Goal: Task Accomplishment & Management: Manage account settings

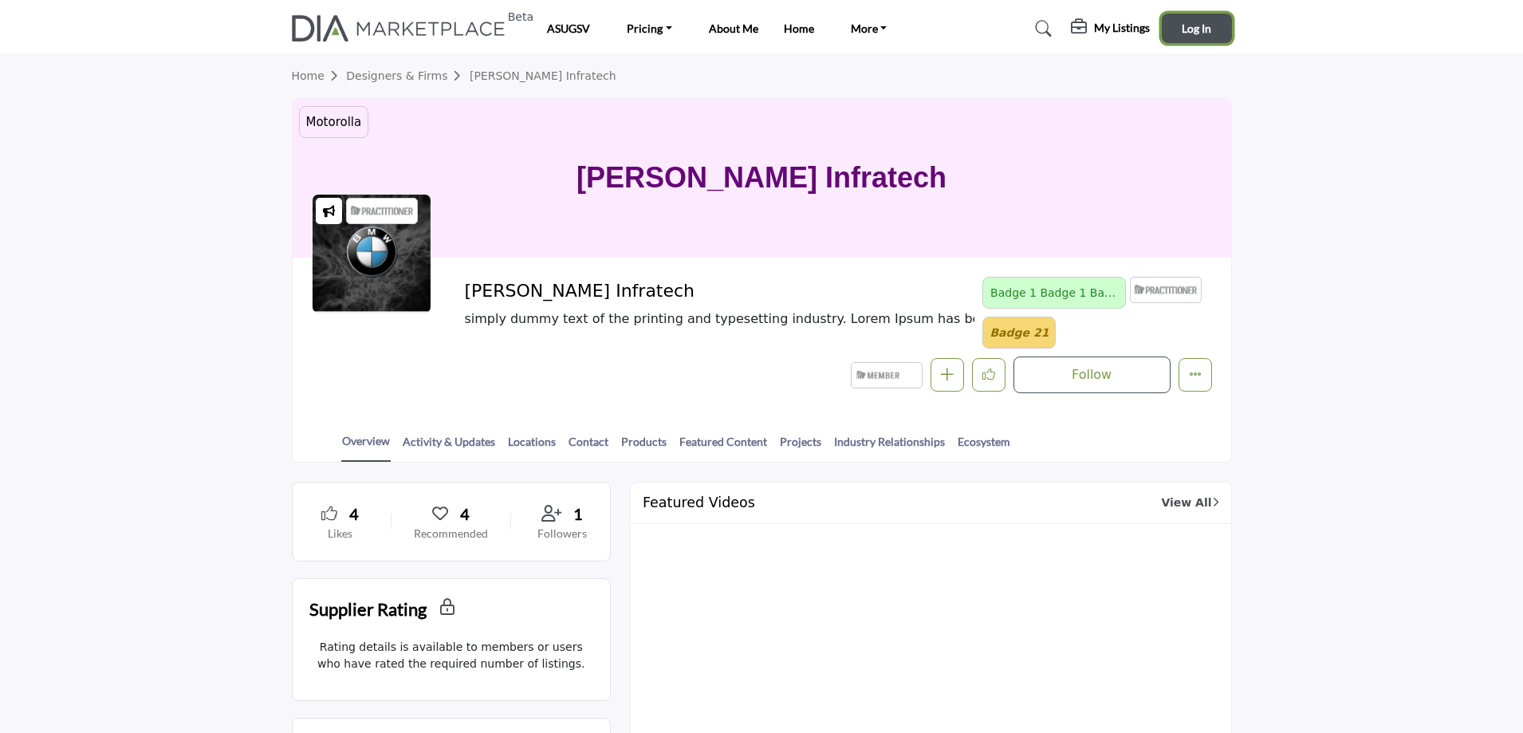
click at [1198, 27] on span "Log In" at bounding box center [1197, 29] width 30 height 14
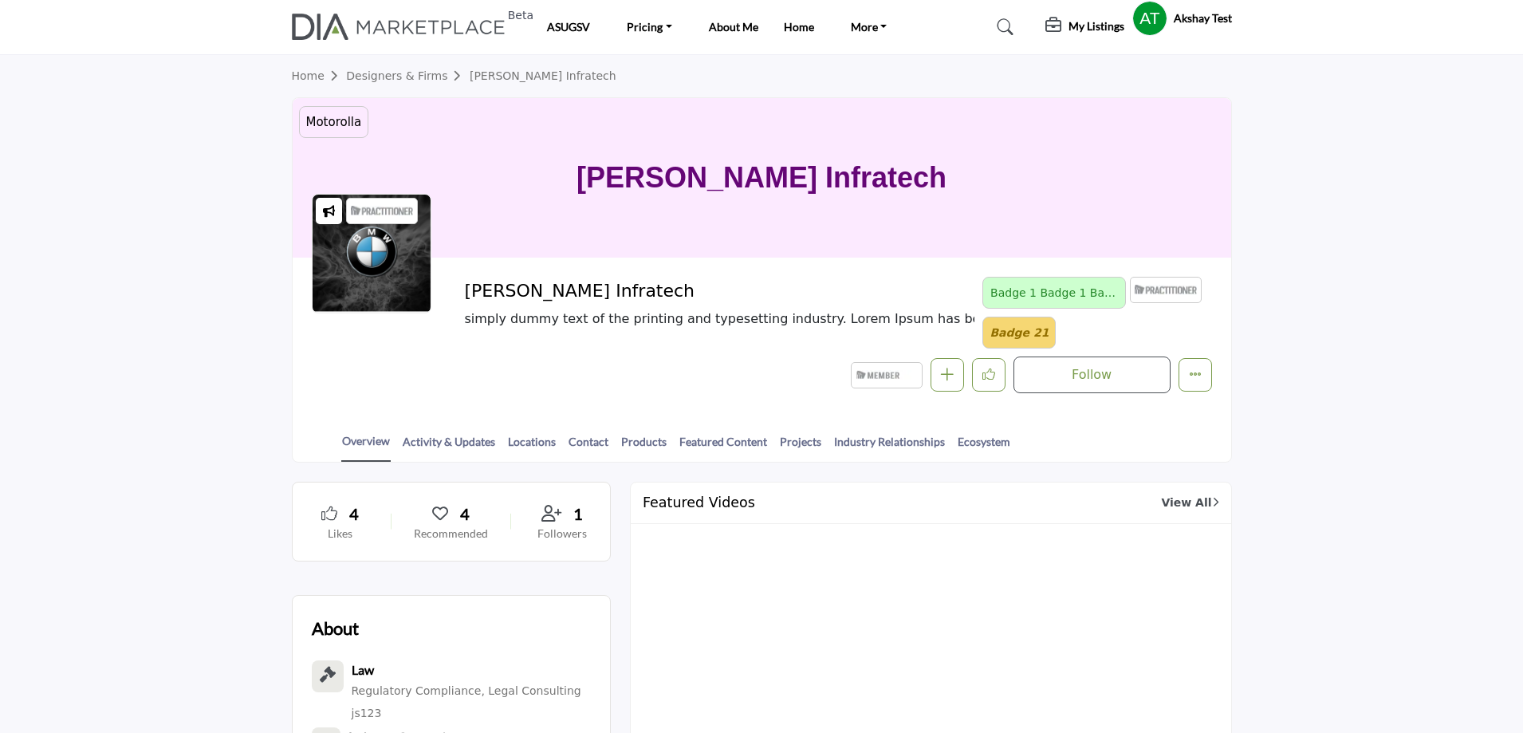
click at [1079, 29] on h5 "My Listings" at bounding box center [1096, 26] width 56 height 14
click at [1068, 26] on h5 "My Listings" at bounding box center [1096, 26] width 56 height 14
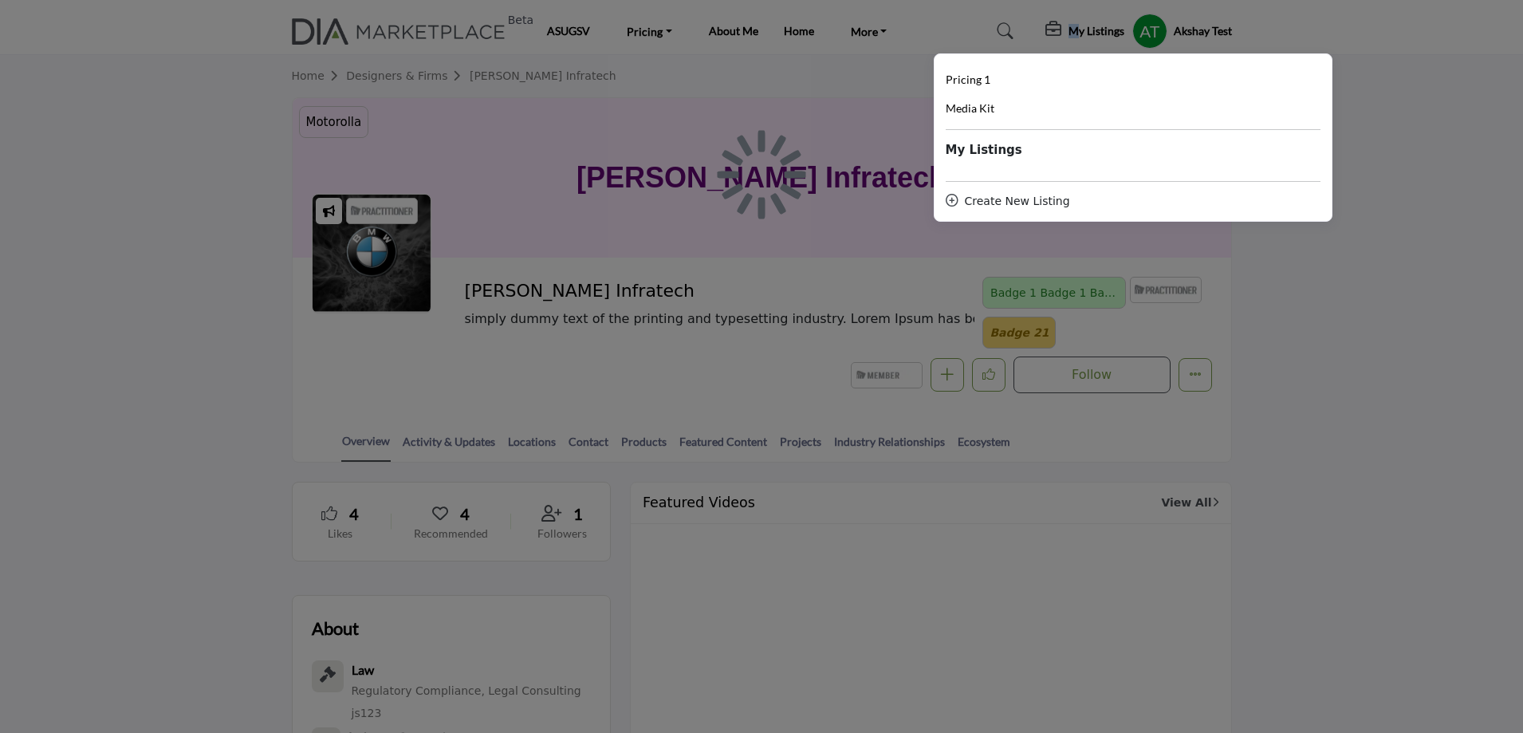
click at [1095, 31] on div at bounding box center [761, 366] width 1523 height 733
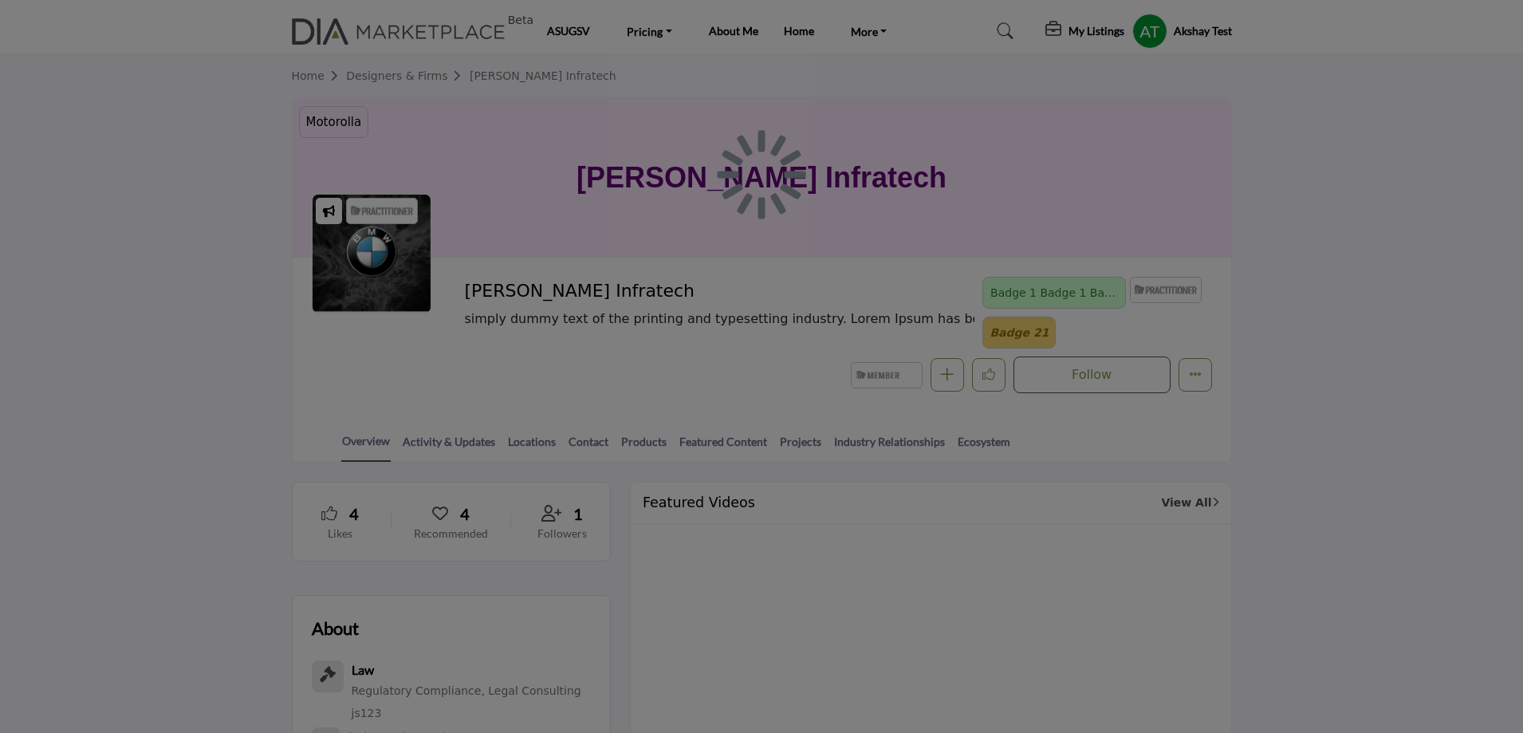
click at [1092, 31] on div at bounding box center [761, 366] width 1523 height 733
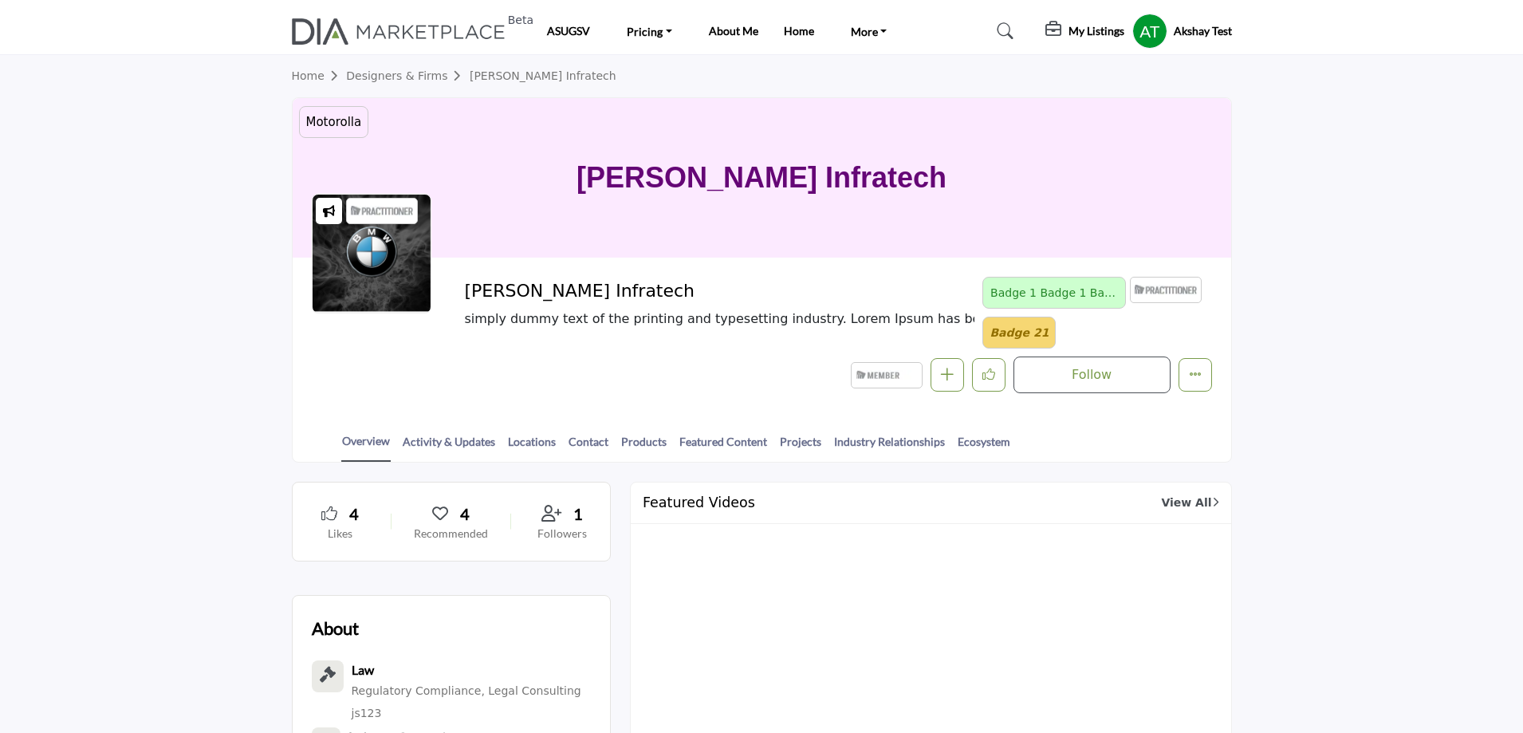
click at [1092, 32] on h5 "My Listings" at bounding box center [1096, 31] width 56 height 14
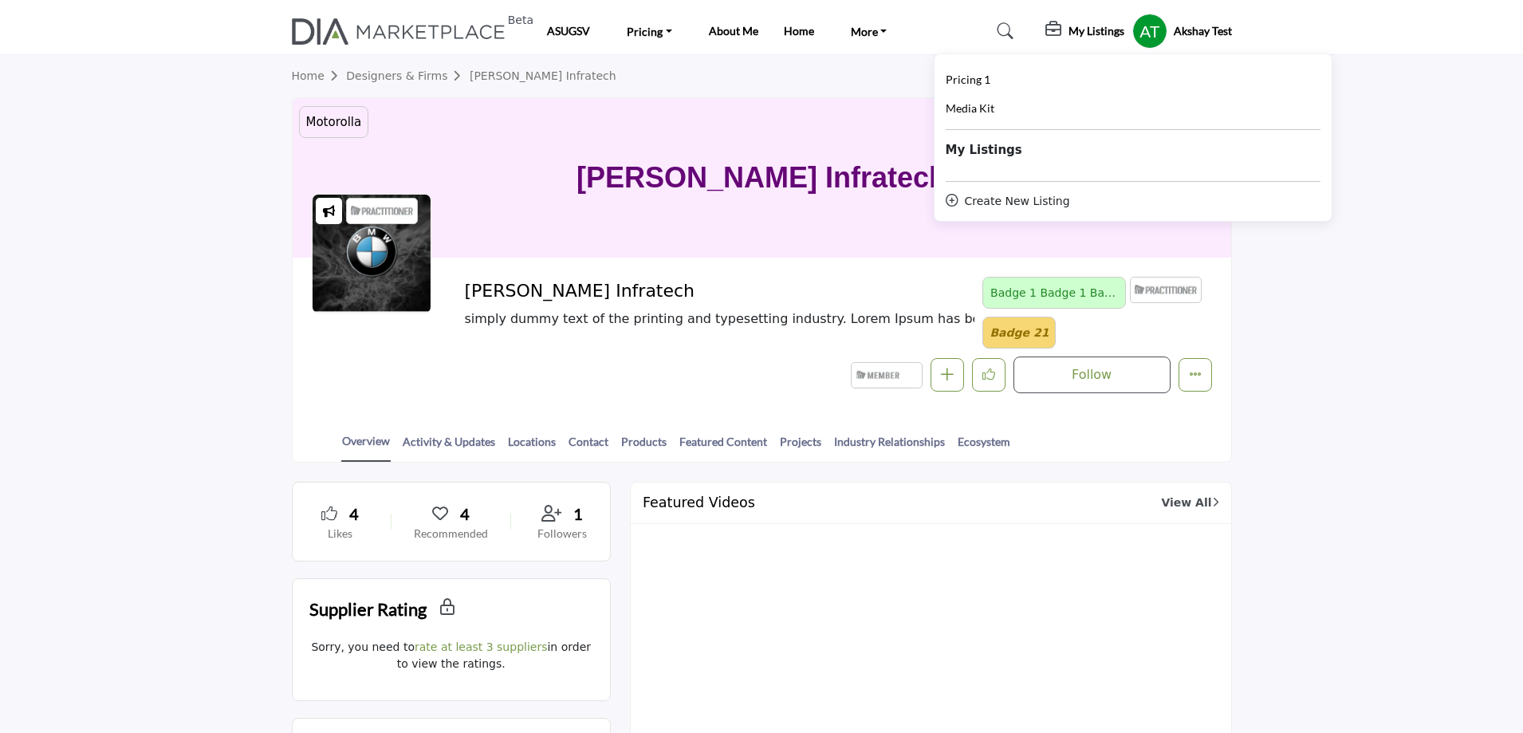
click at [1137, 28] on profile-featured-7161000e-1b1d-43bd-9be3-34089e6bd878 "Show hide supplier dropdown" at bounding box center [1149, 31] width 35 height 35
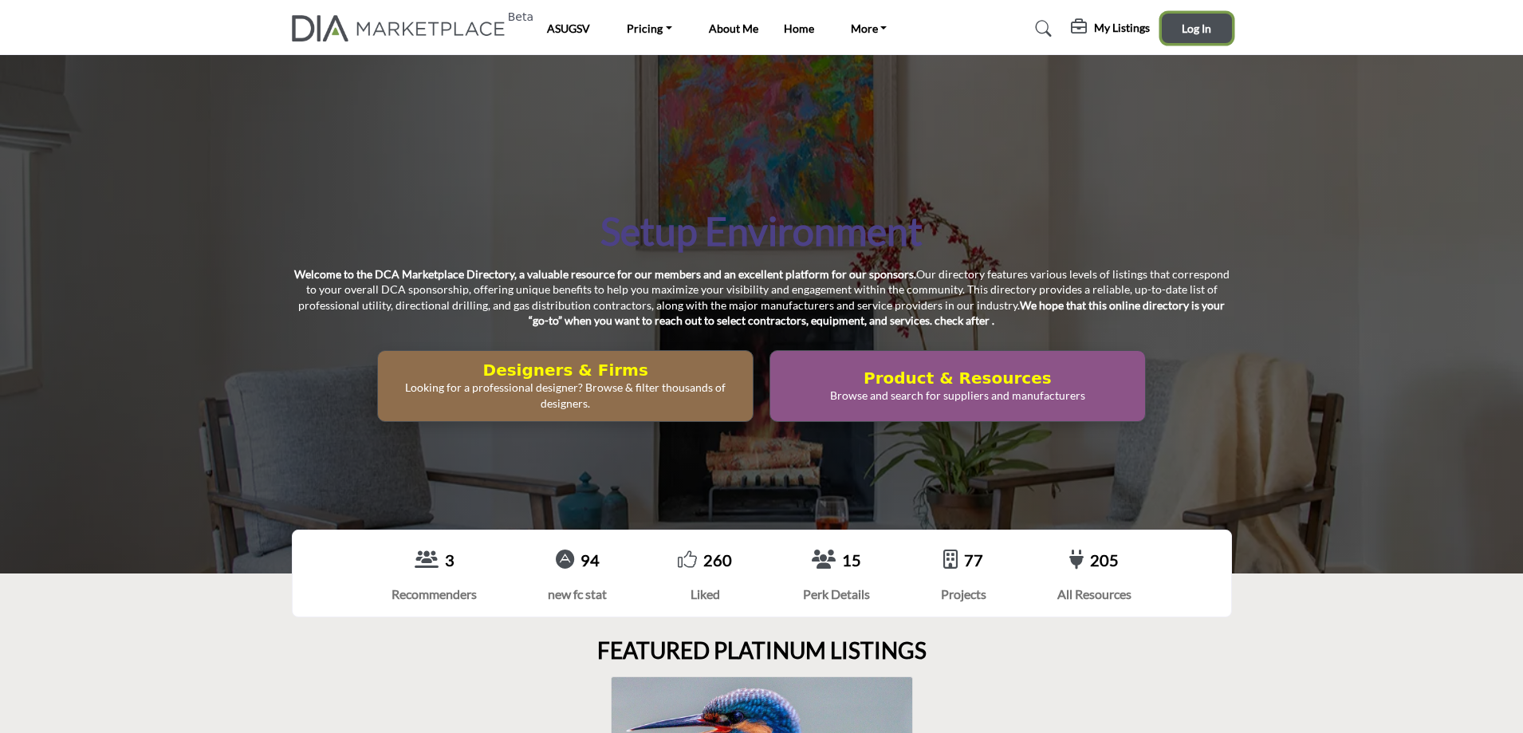
click at [1190, 27] on span "Log In" at bounding box center [1197, 29] width 30 height 14
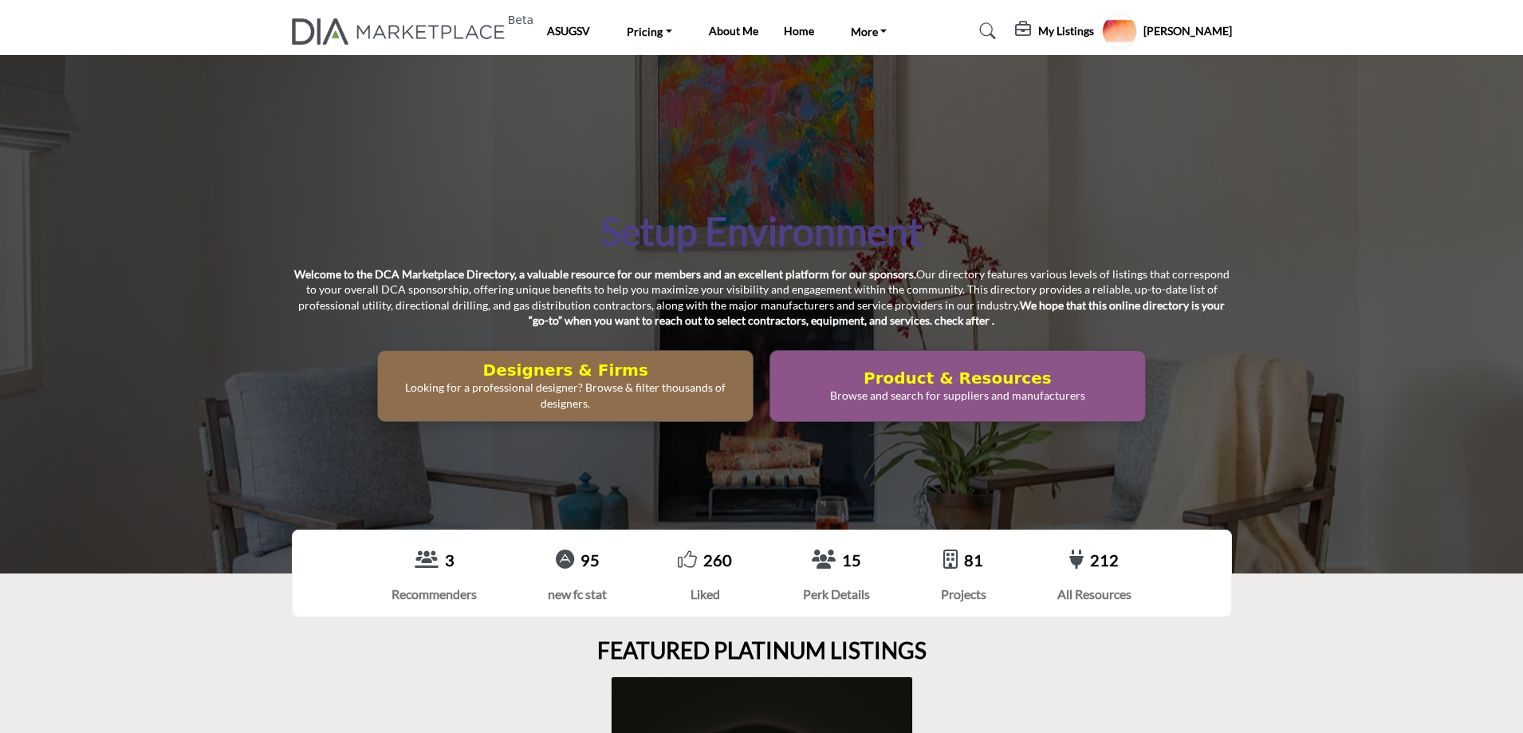
click at [1076, 29] on h5 "My Listings" at bounding box center [1066, 31] width 56 height 14
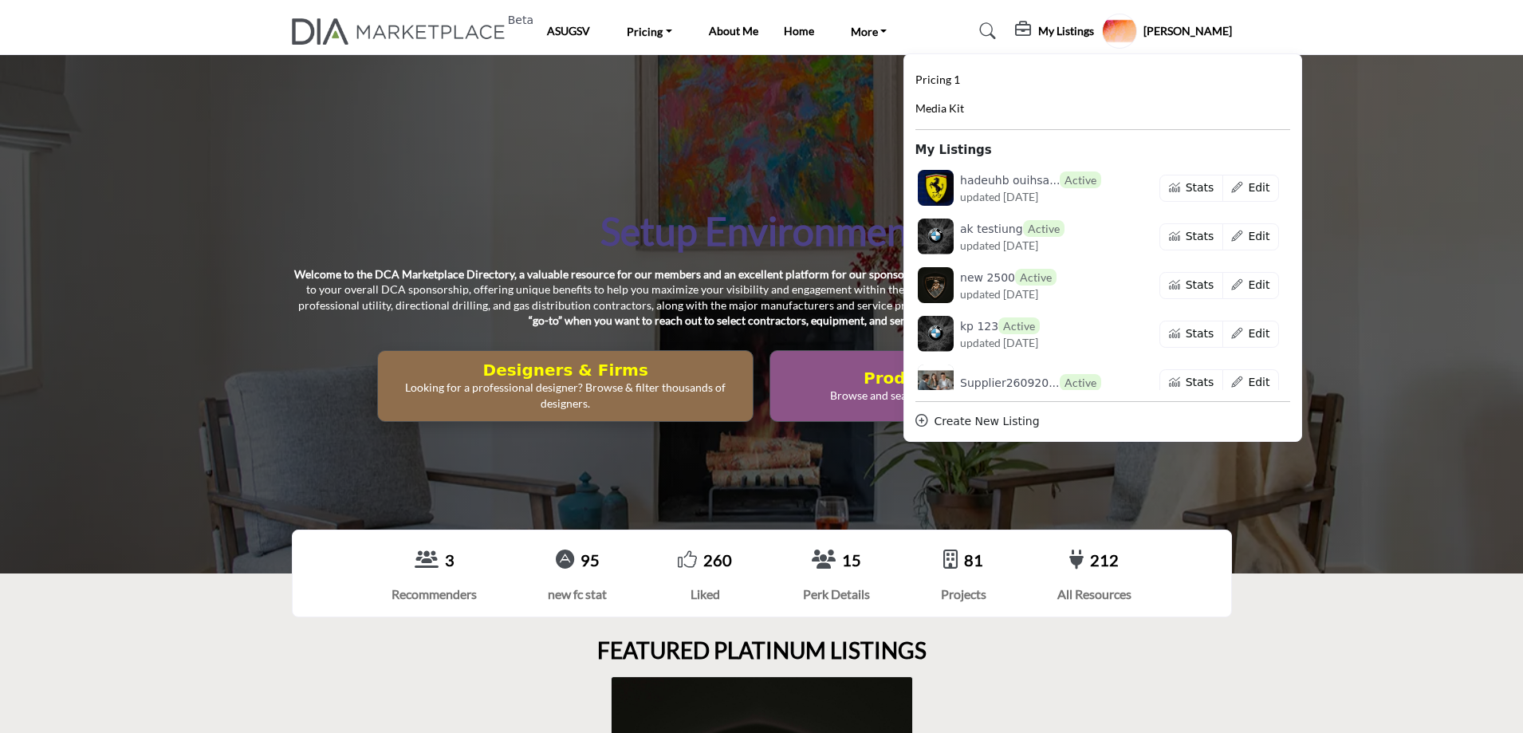
scroll to position [239, 0]
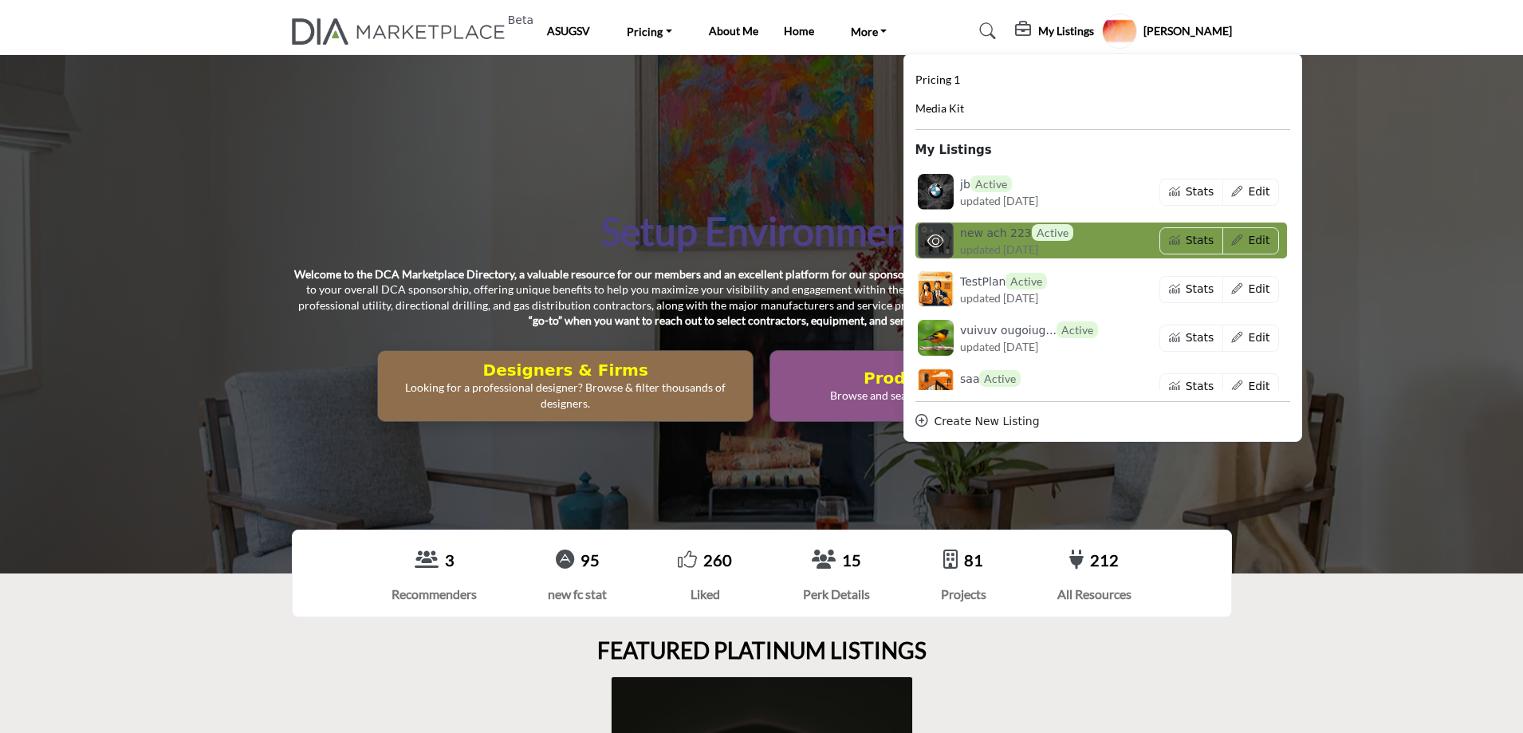
click at [1030, 234] on h6 "new ach 223 Active" at bounding box center [1016, 232] width 113 height 17
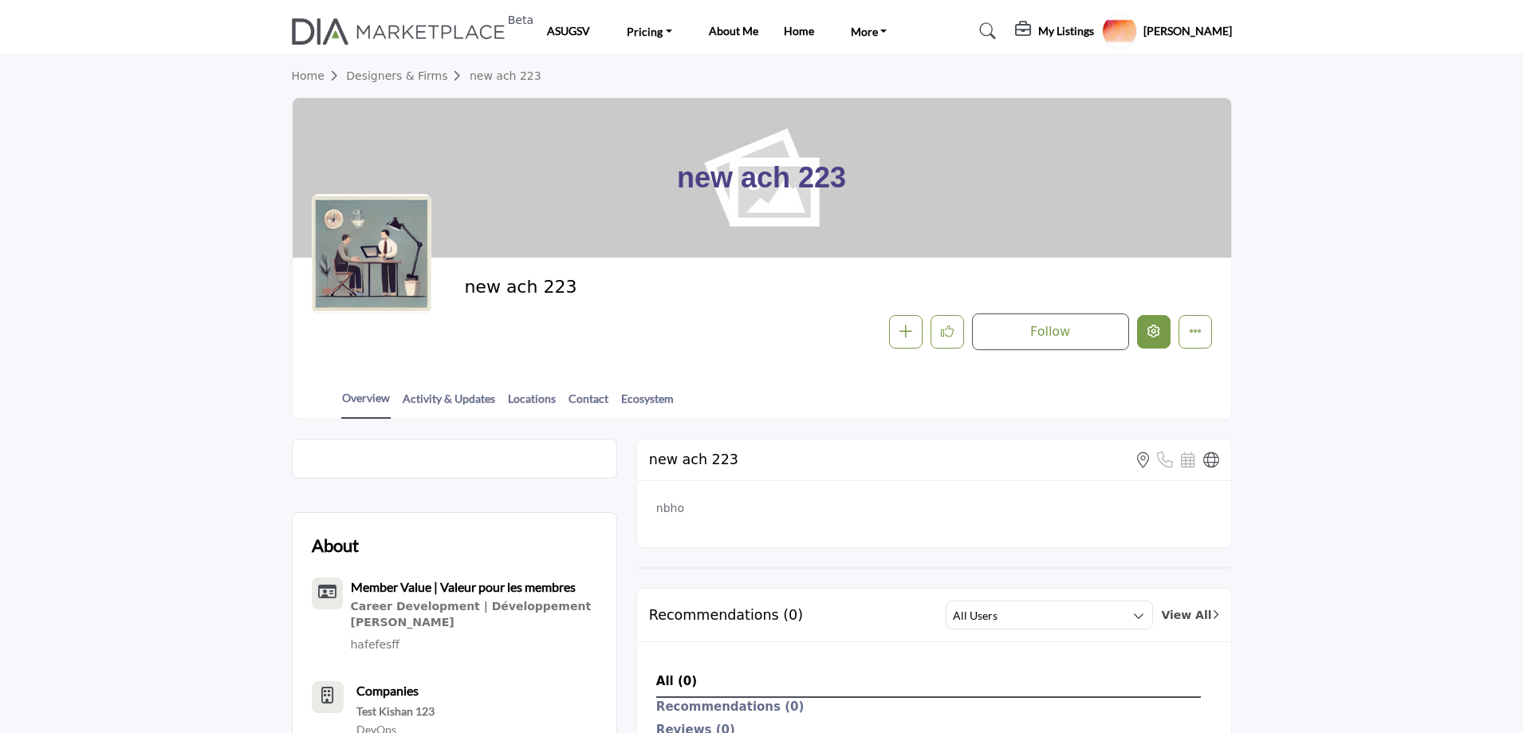
click at [1150, 336] on icon "Edit company" at bounding box center [1153, 331] width 13 height 13
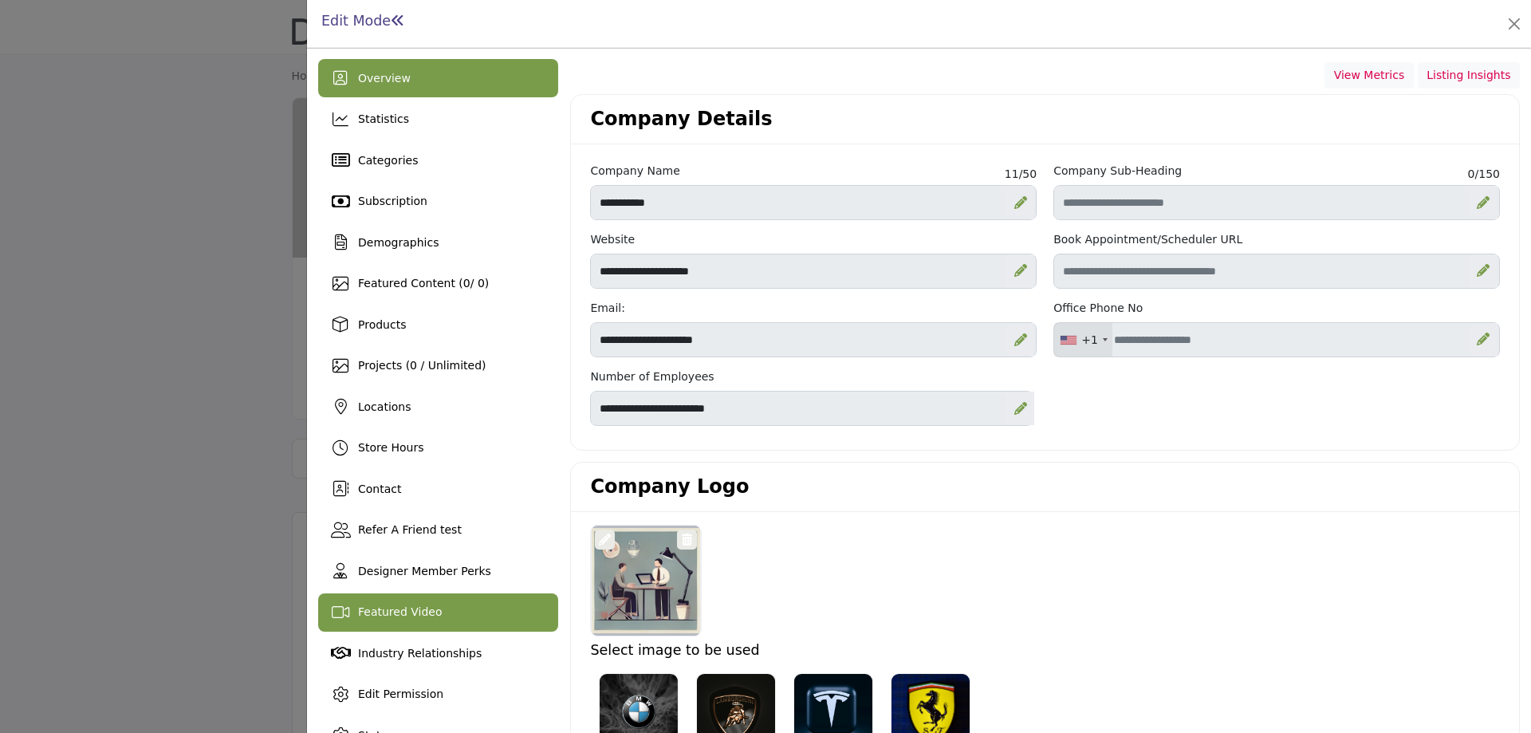
click at [427, 614] on span "Featured Video" at bounding box center [400, 611] width 84 height 13
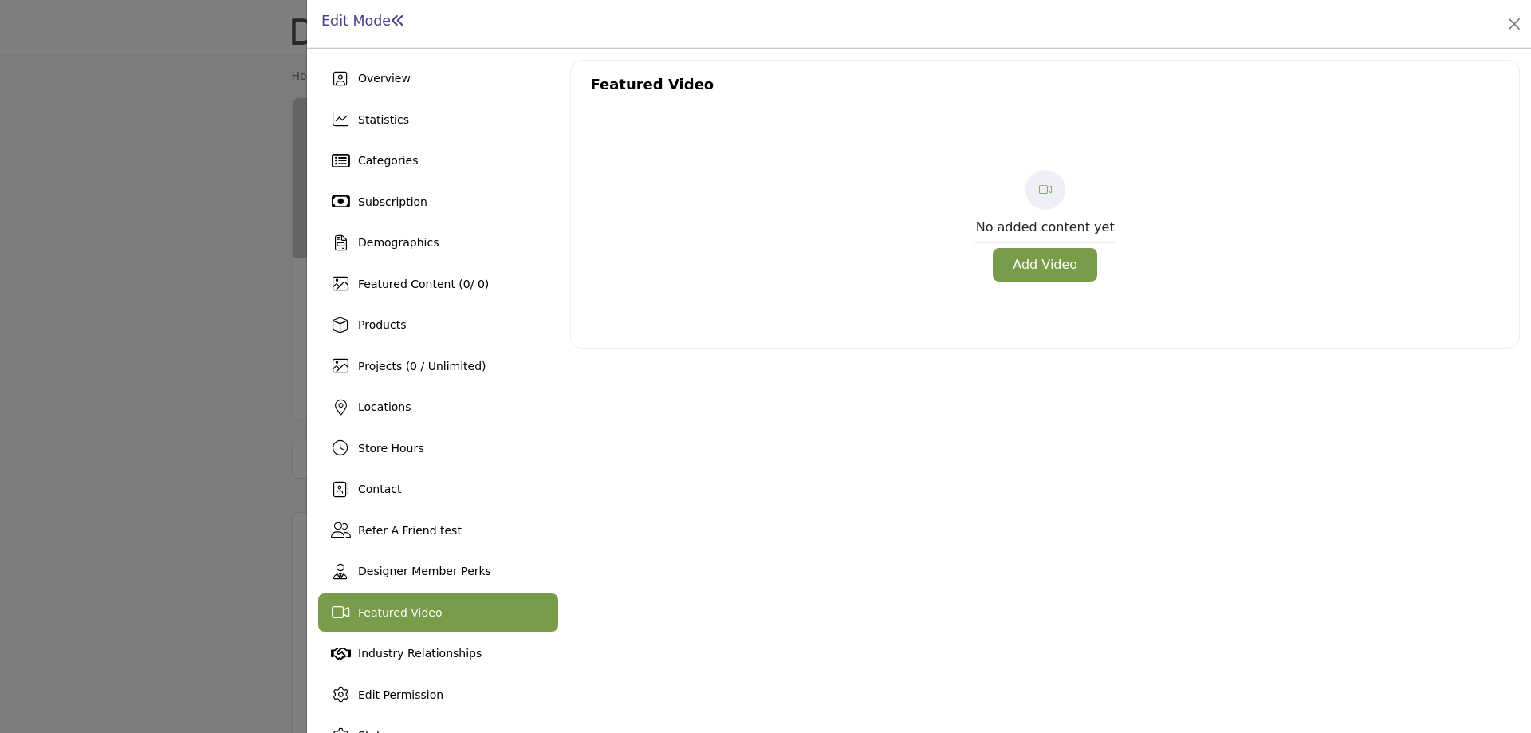
click at [1032, 264] on button "Add Video" at bounding box center [1045, 264] width 104 height 33
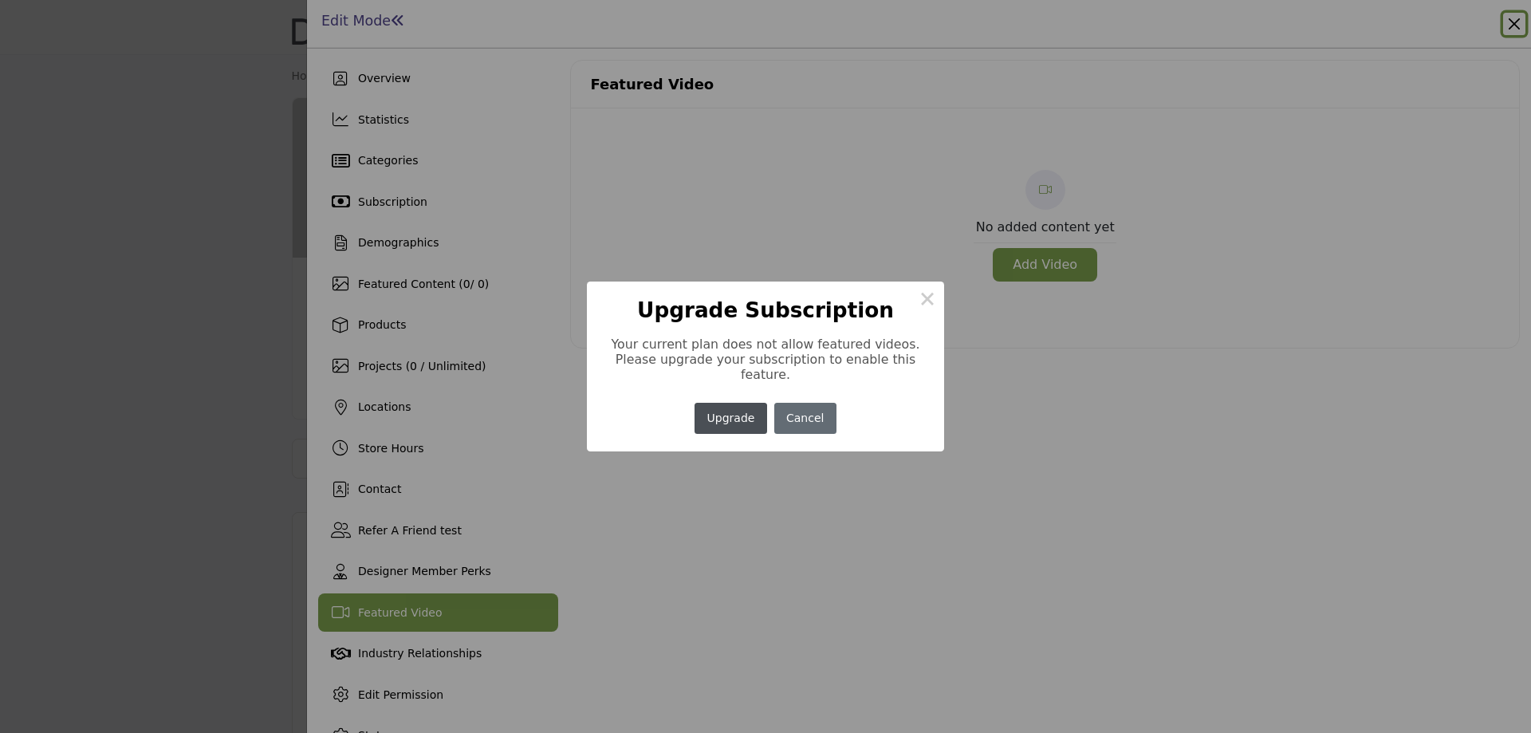
click at [788, 404] on button "Cancel" at bounding box center [805, 418] width 62 height 31
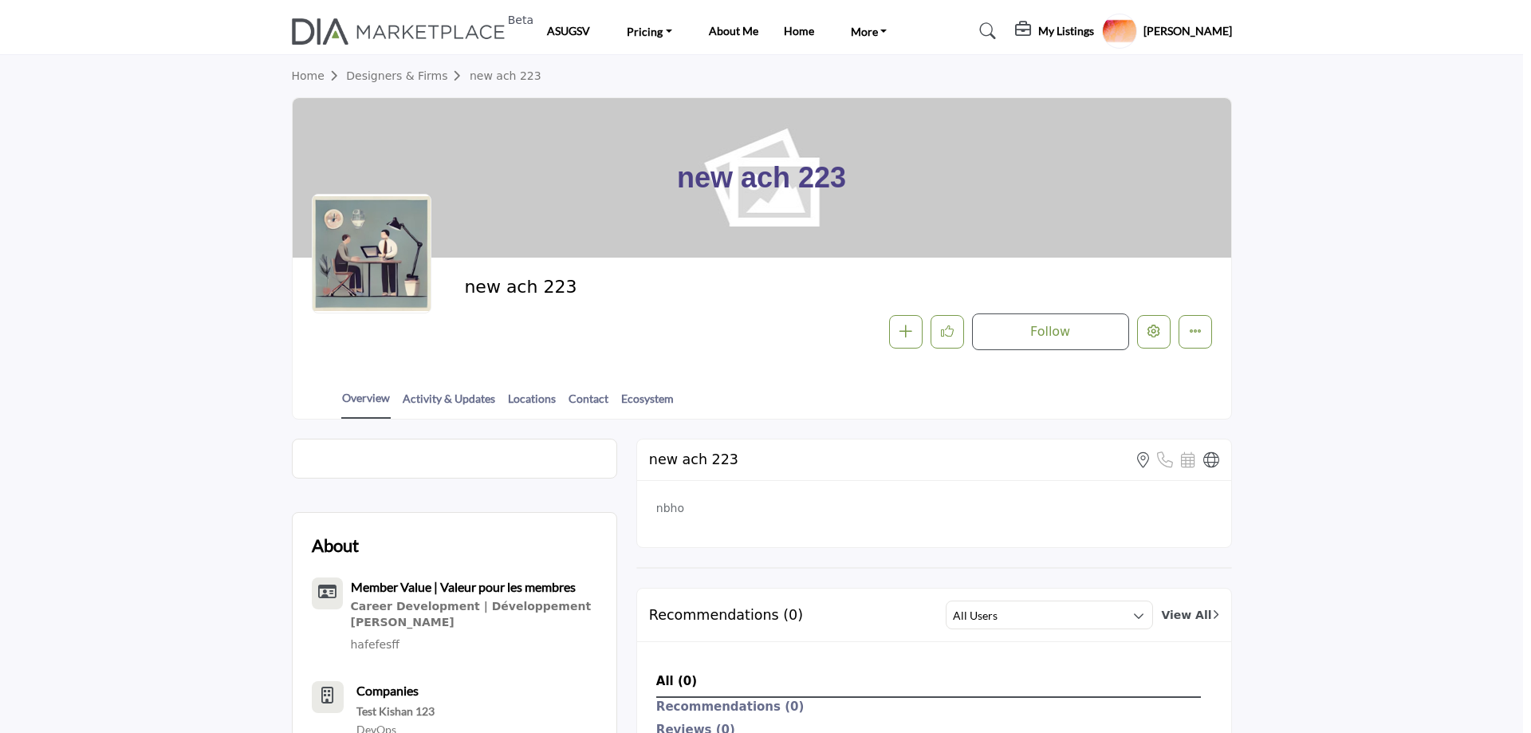
click at [264, 282] on div at bounding box center [765, 366] width 1531 height 733
drag, startPoint x: 571, startPoint y: 287, endPoint x: 454, endPoint y: 295, distance: 116.7
click at [454, 295] on div "new ach 223 Follow Followed Message" at bounding box center [762, 313] width 900 height 73
copy h2 "new ach 223"
click at [1137, 36] on profile-featured-5b1cbef3-cb77-4ba5-92de-570dc196ff6b "Show hide supplier dropdown" at bounding box center [1119, 31] width 35 height 35
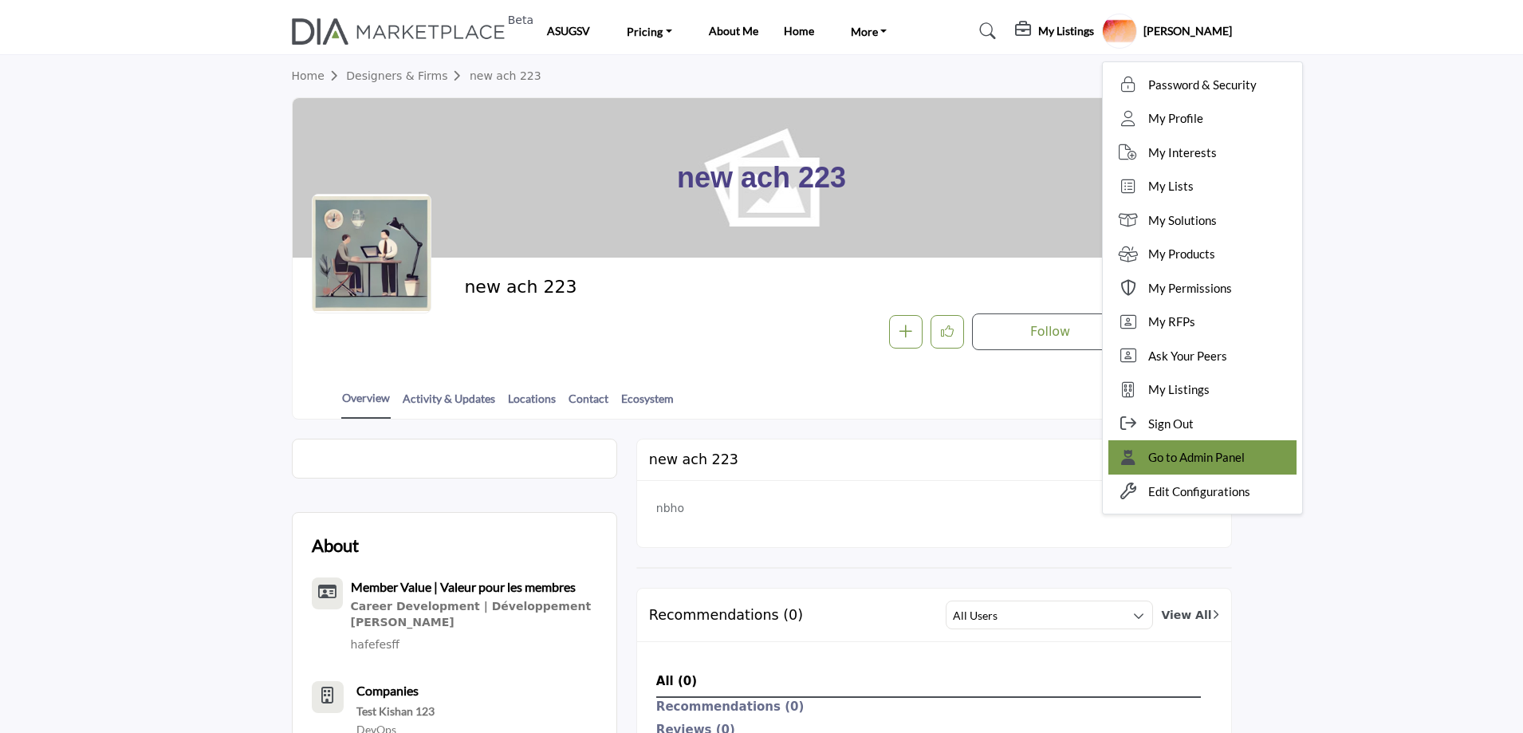
click at [1218, 450] on span "Go to Admin Panel" at bounding box center [1196, 457] width 96 height 18
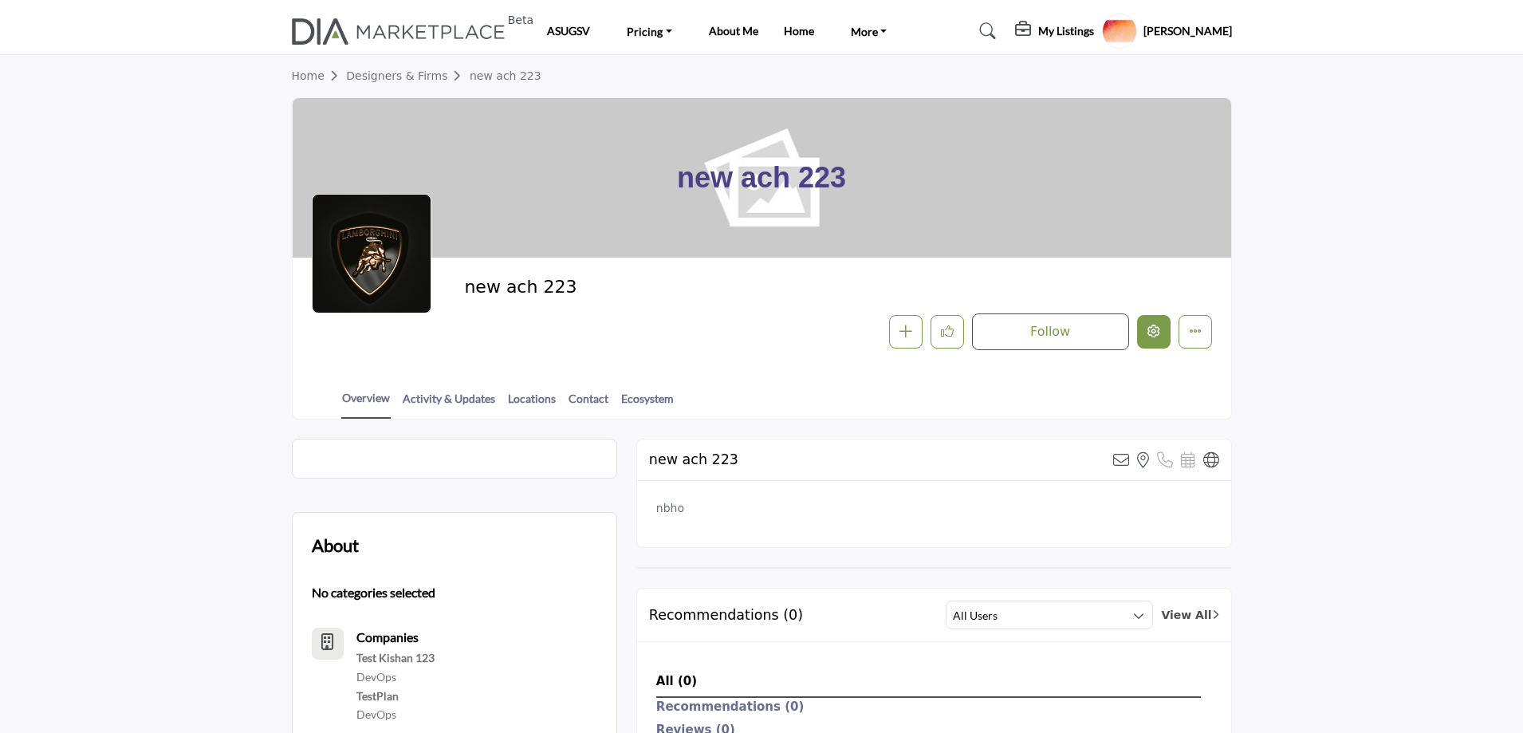
click at [1159, 336] on icon "Edit company" at bounding box center [1153, 331] width 13 height 13
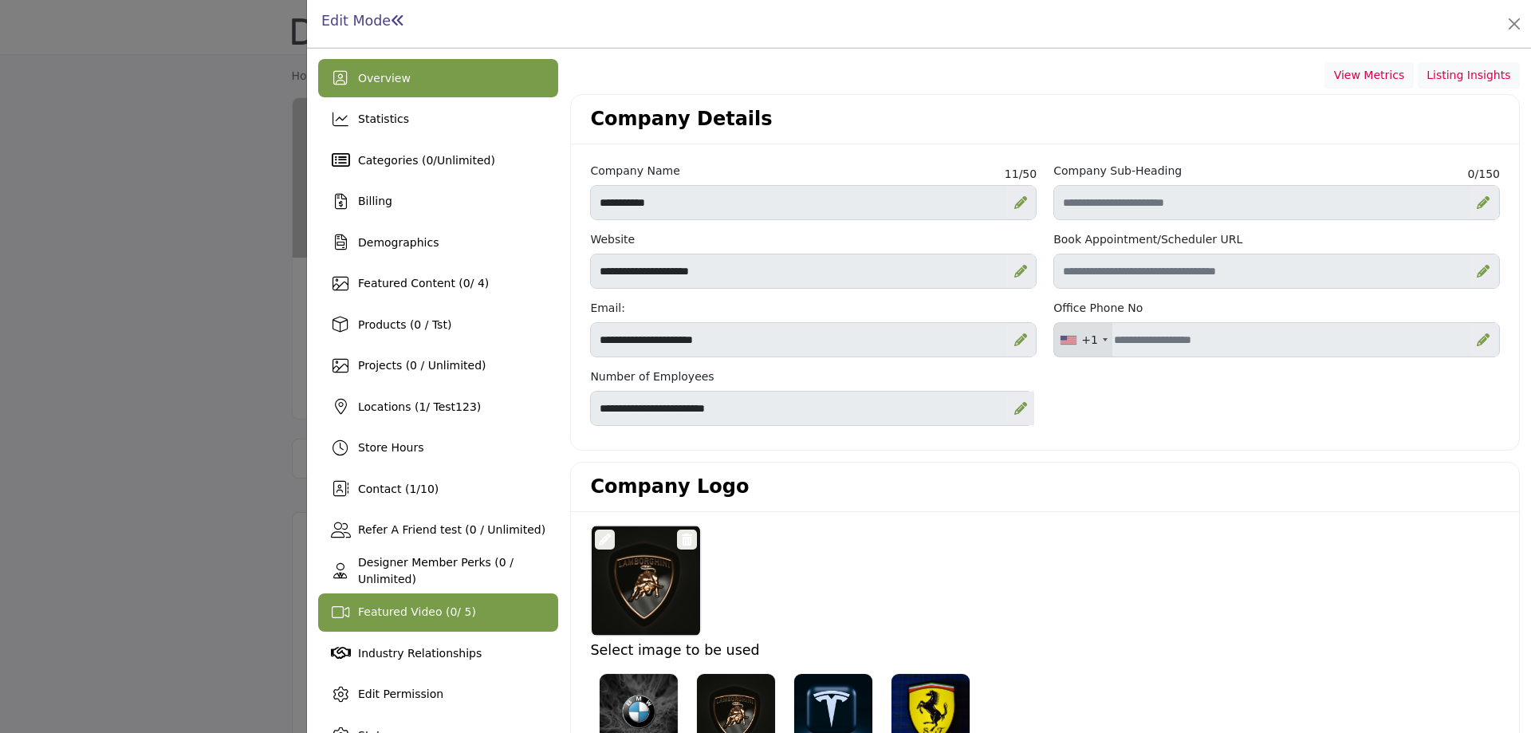
click at [420, 613] on span "Featured Video ( 0 / 5)" at bounding box center [417, 611] width 118 height 13
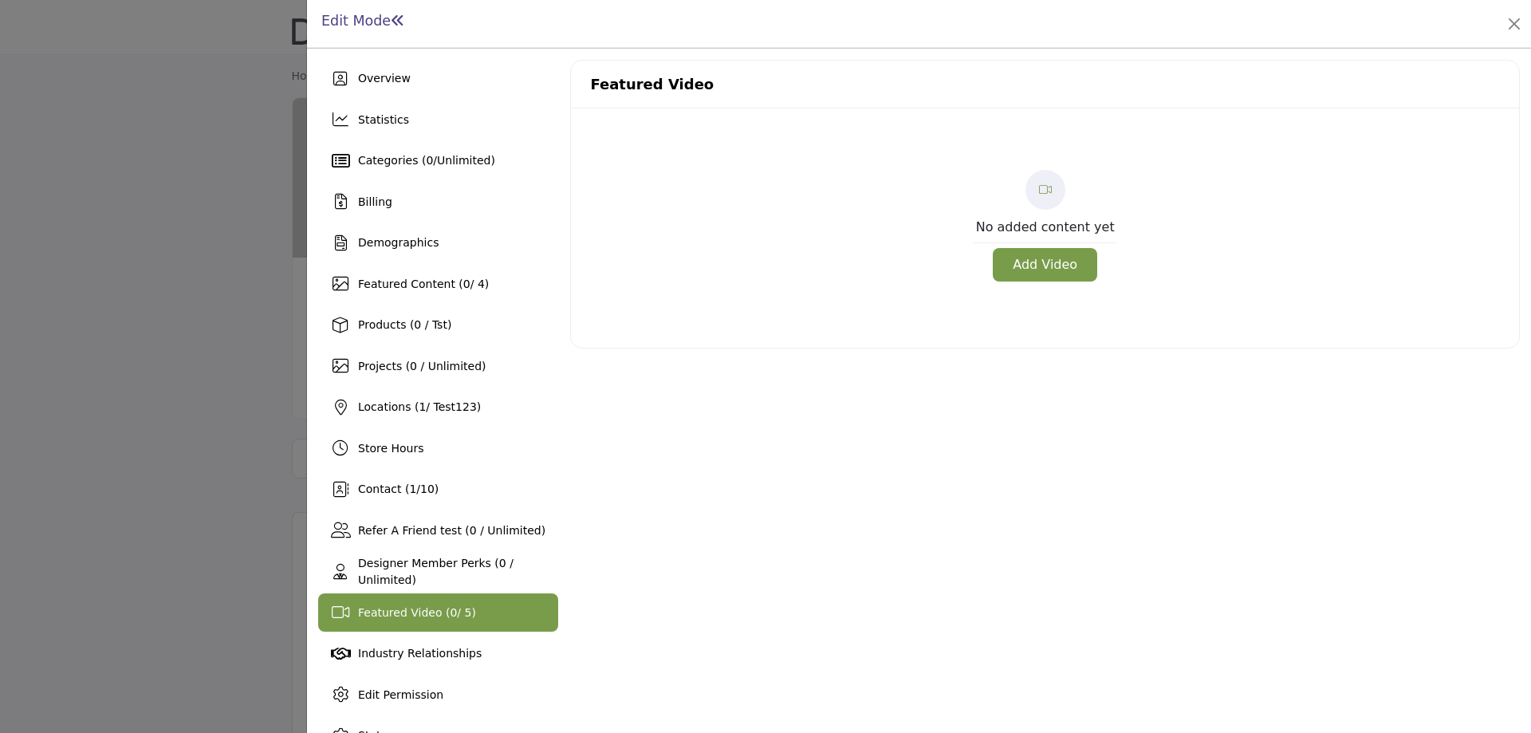
click at [1057, 269] on button "Add Video" at bounding box center [1045, 264] width 104 height 33
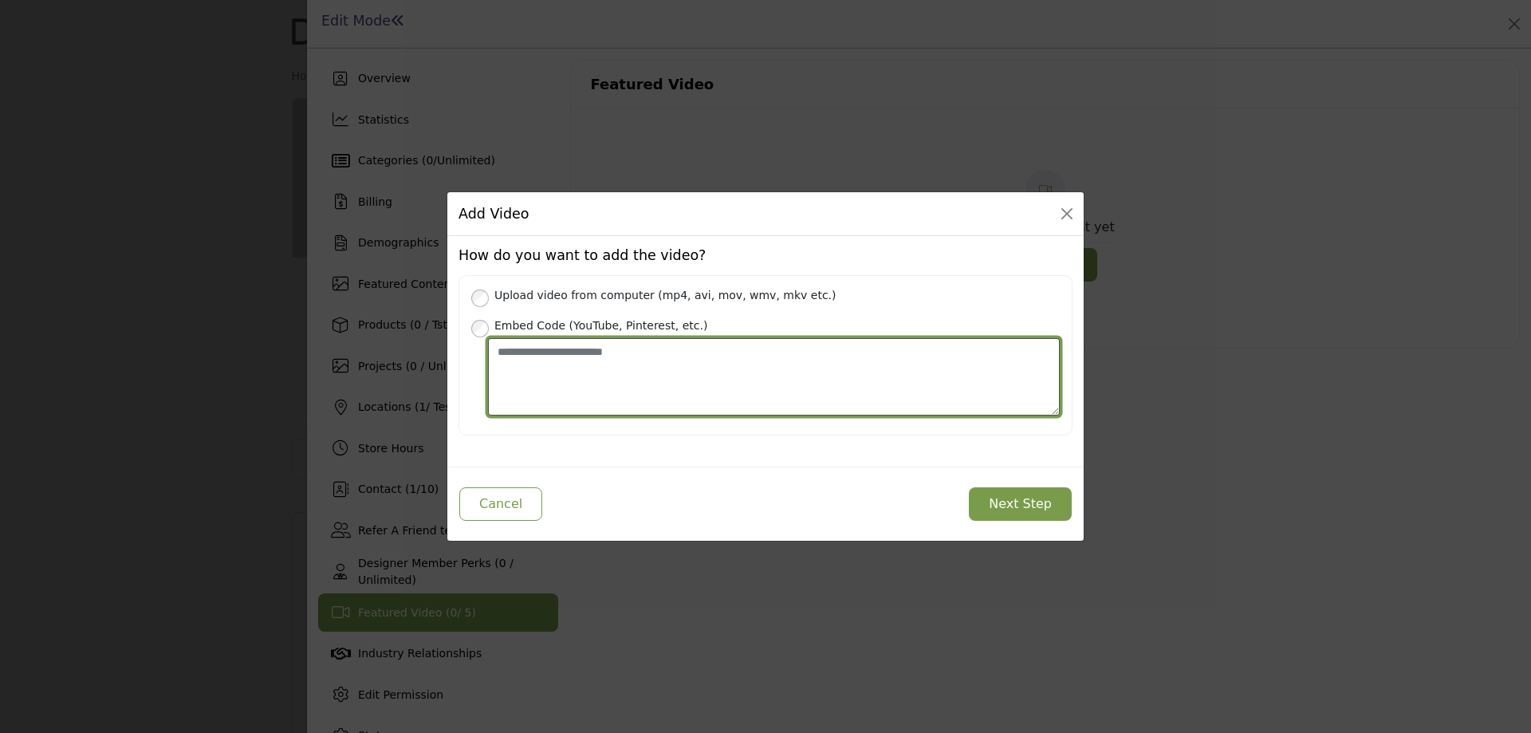
click at [578, 392] on textarea "Place your Embed Code here" at bounding box center [774, 376] width 572 height 77
paste textarea "**********"
drag, startPoint x: 582, startPoint y: 353, endPoint x: 435, endPoint y: 356, distance: 146.7
click at [435, 356] on div "Add Video How do you want to add the video? Upload video from computer (mp4, av…" at bounding box center [765, 366] width 1531 height 733
paste textarea "**********"
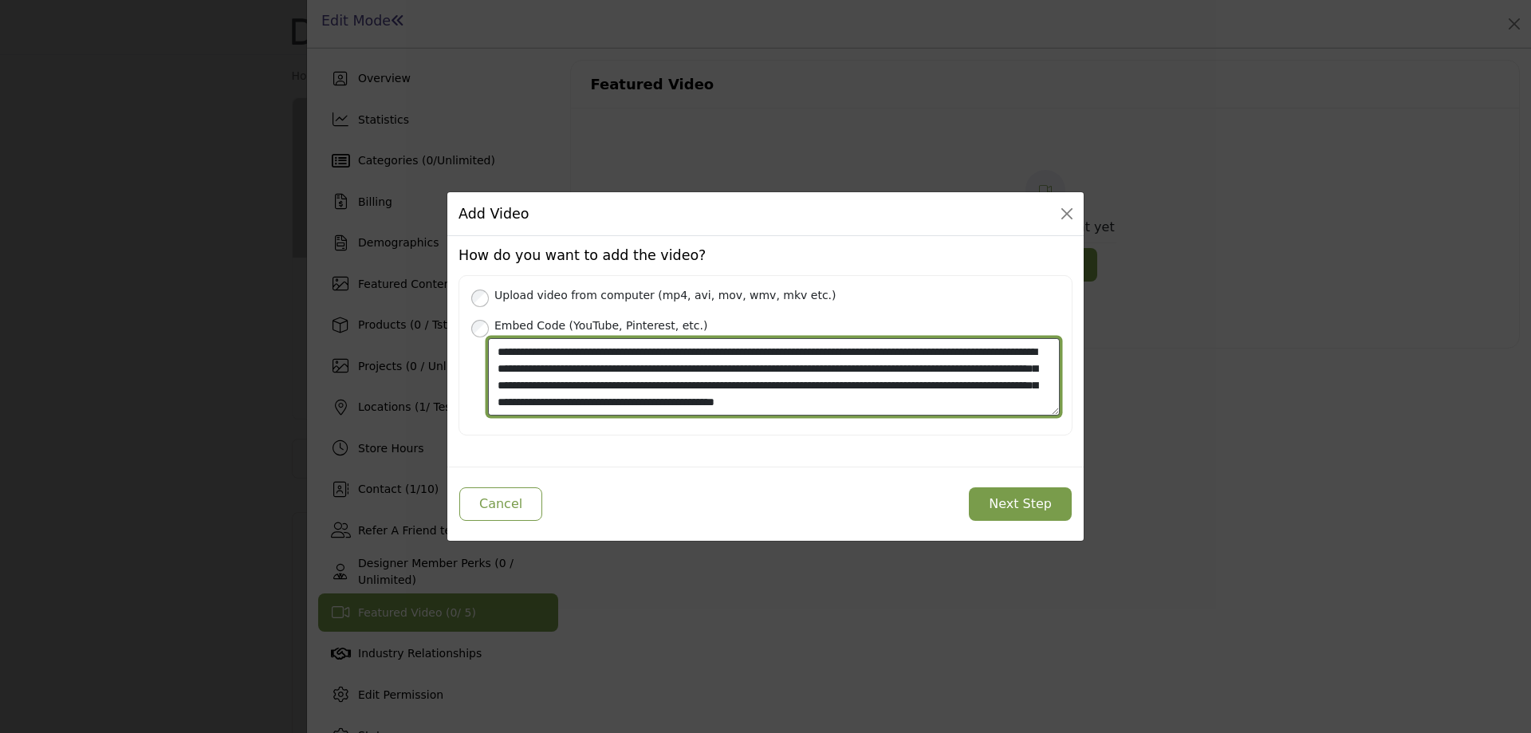
scroll to position [12, 0]
click at [1017, 408] on textarea "**********" at bounding box center [774, 376] width 572 height 77
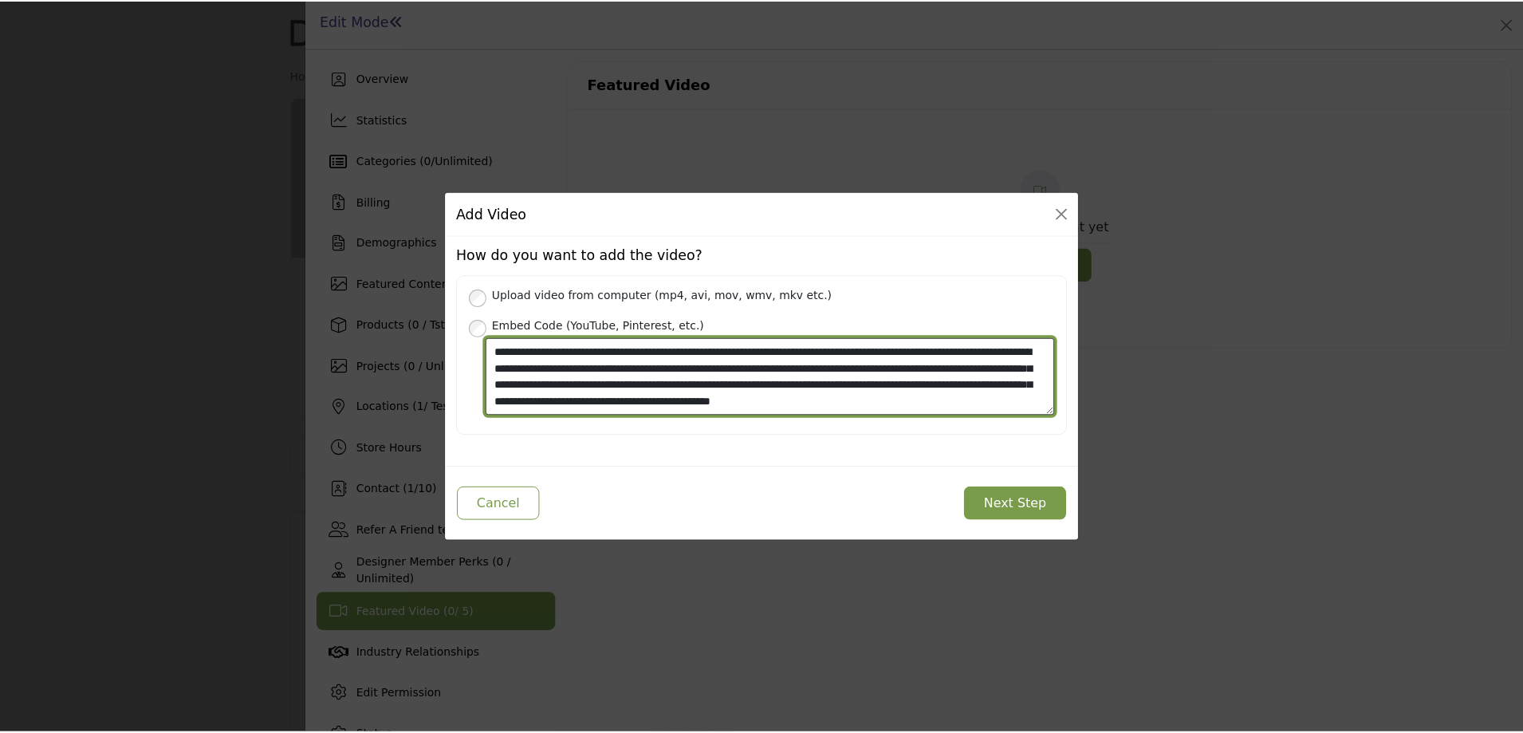
scroll to position [17, 0]
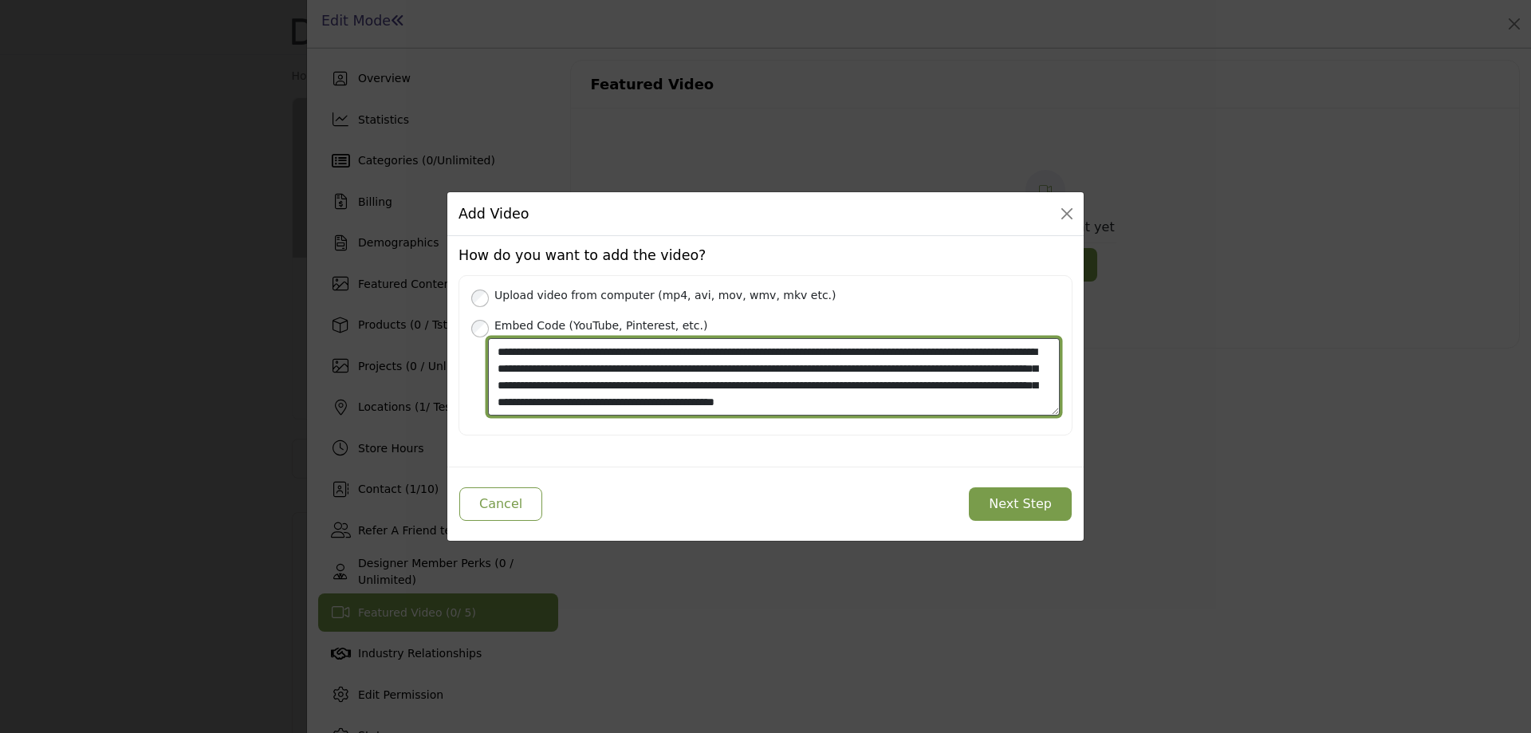
drag, startPoint x: 1020, startPoint y: 407, endPoint x: 986, endPoint y: 414, distance: 34.9
click at [986, 414] on textarea "**********" at bounding box center [774, 376] width 572 height 77
click at [1029, 407] on textarea "**********" at bounding box center [774, 376] width 572 height 77
drag, startPoint x: 1010, startPoint y: 403, endPoint x: 709, endPoint y: 413, distance: 301.6
click at [709, 413] on textarea "**********" at bounding box center [774, 376] width 572 height 77
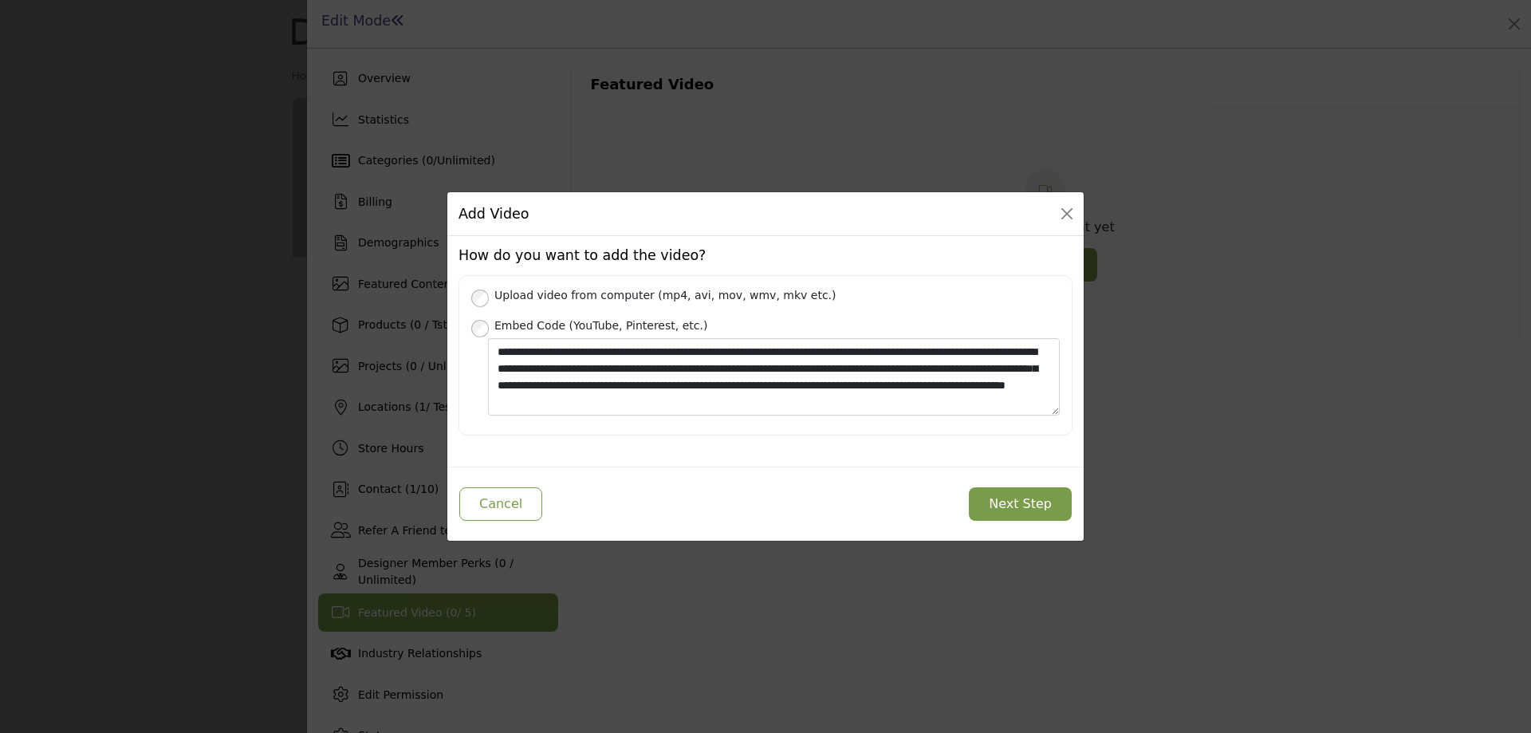
click at [1036, 510] on button "Next Step" at bounding box center [1020, 503] width 103 height 33
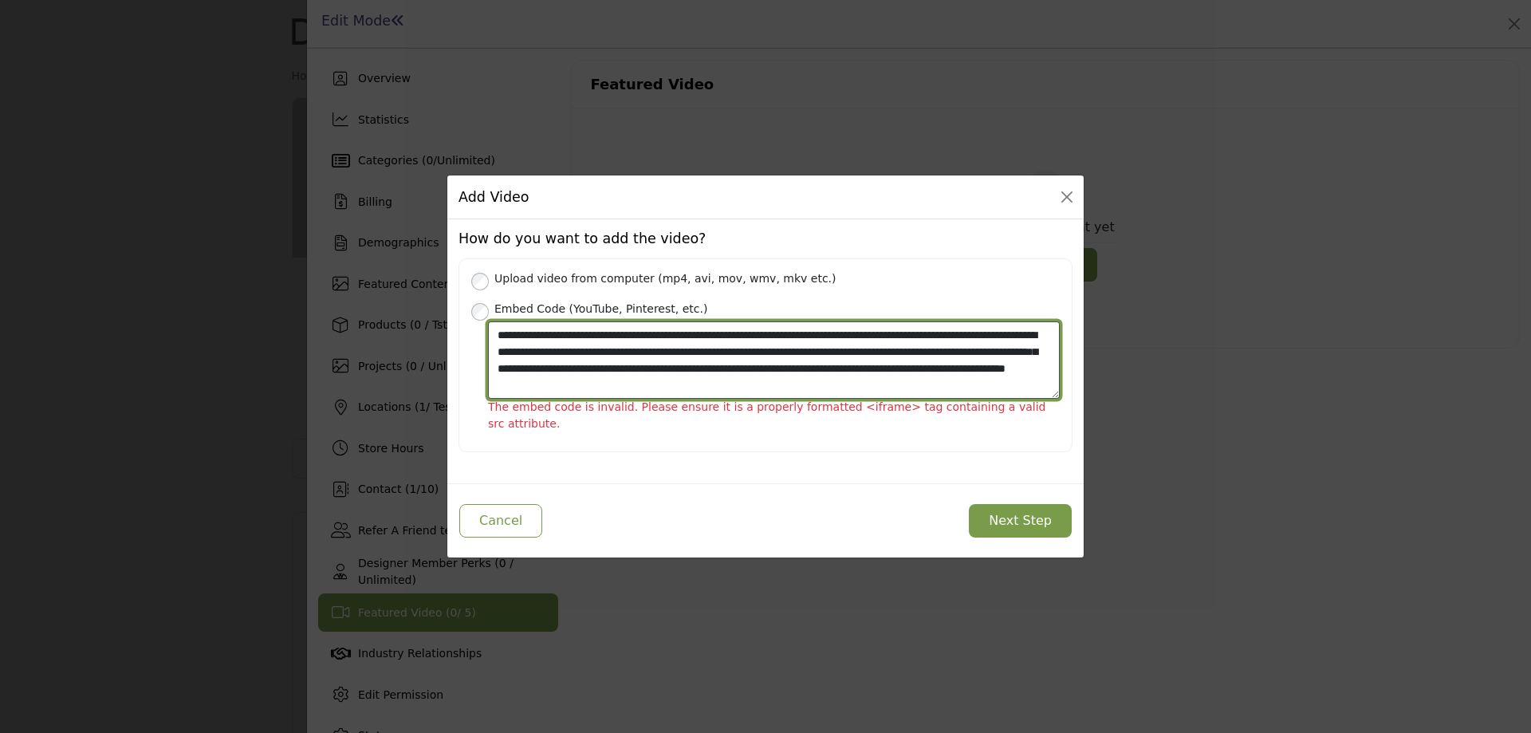
drag, startPoint x: 710, startPoint y: 395, endPoint x: 673, endPoint y: 400, distance: 37.8
click at [673, 399] on textarea "**********" at bounding box center [774, 359] width 572 height 77
type textarea "**********"
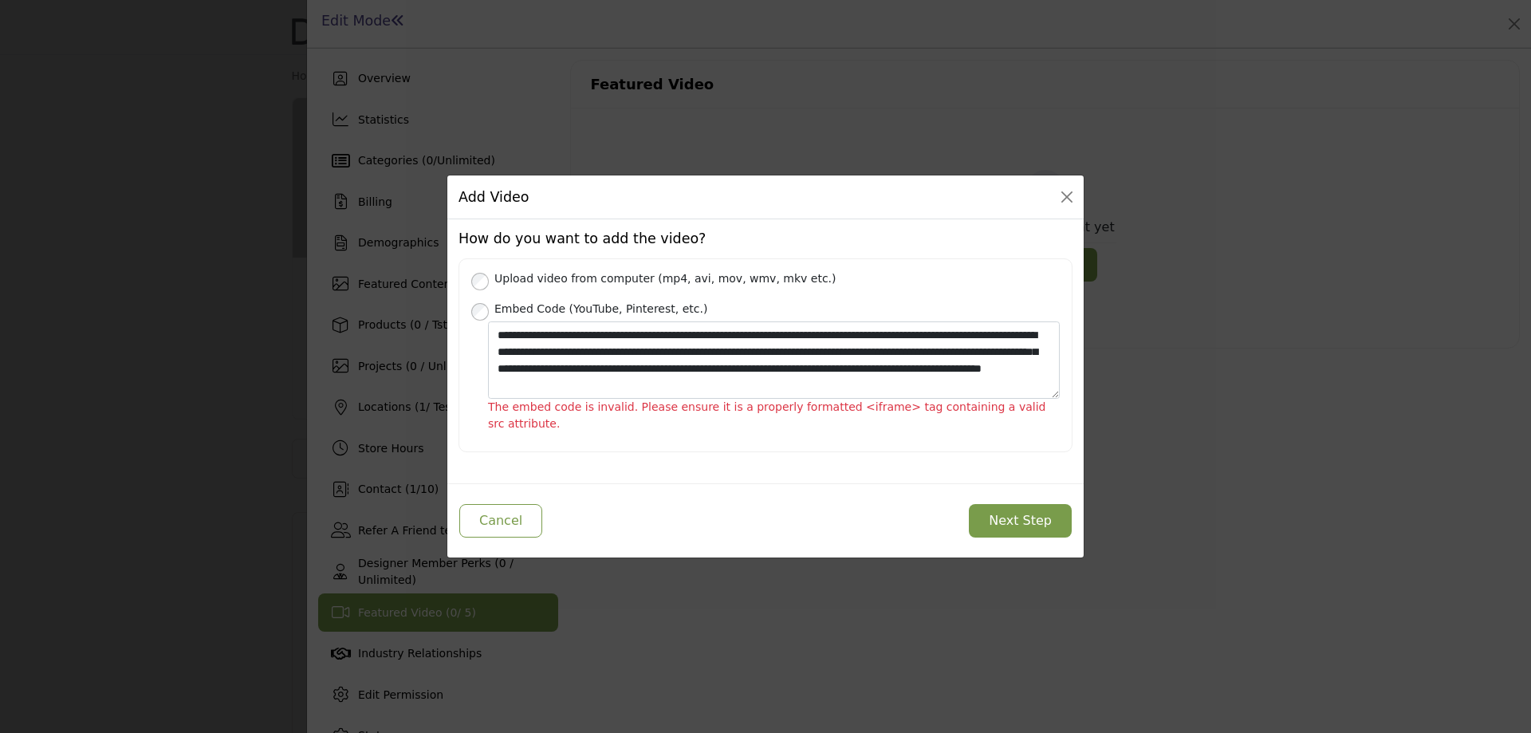
click at [1043, 516] on button "Next Step" at bounding box center [1020, 520] width 103 height 33
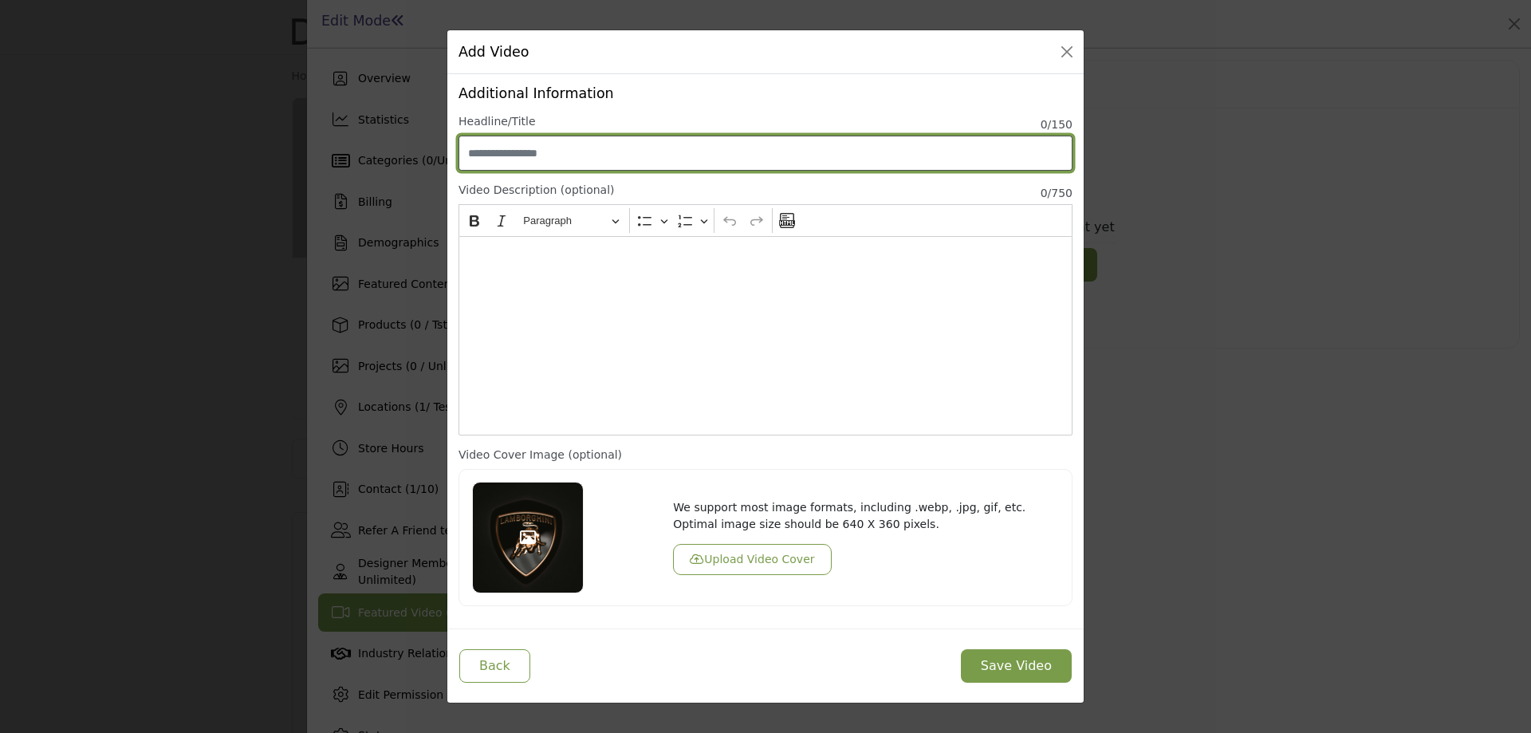
click at [595, 149] on input "Enter Video Title" at bounding box center [765, 153] width 614 height 35
type input "****"
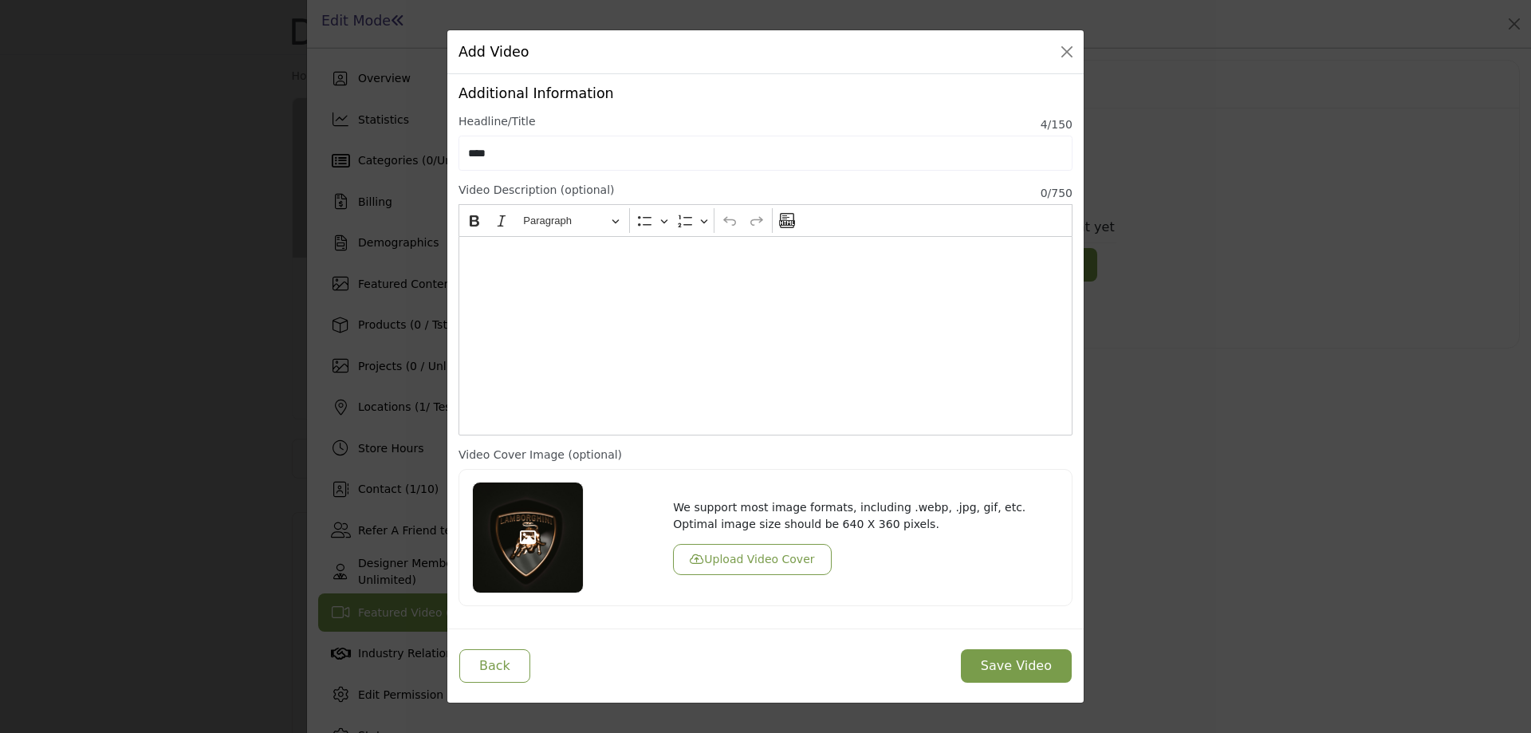
click at [517, 309] on div "Editor editing area: main" at bounding box center [765, 335] width 614 height 199
click at [495, 259] on p "****" at bounding box center [765, 254] width 599 height 17
click at [1024, 668] on button "Save Video" at bounding box center [1016, 665] width 111 height 33
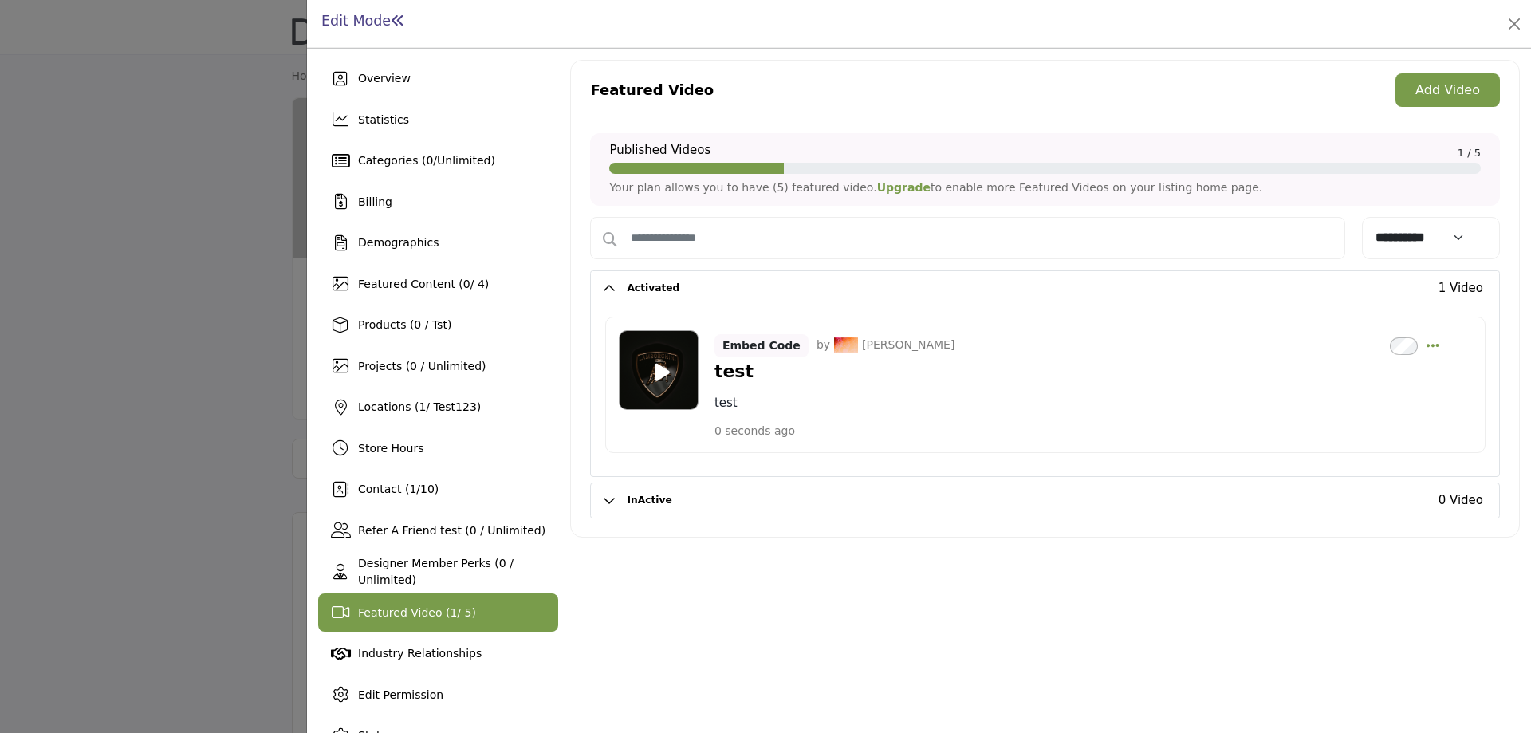
click at [658, 372] on icon at bounding box center [662, 372] width 15 height 20
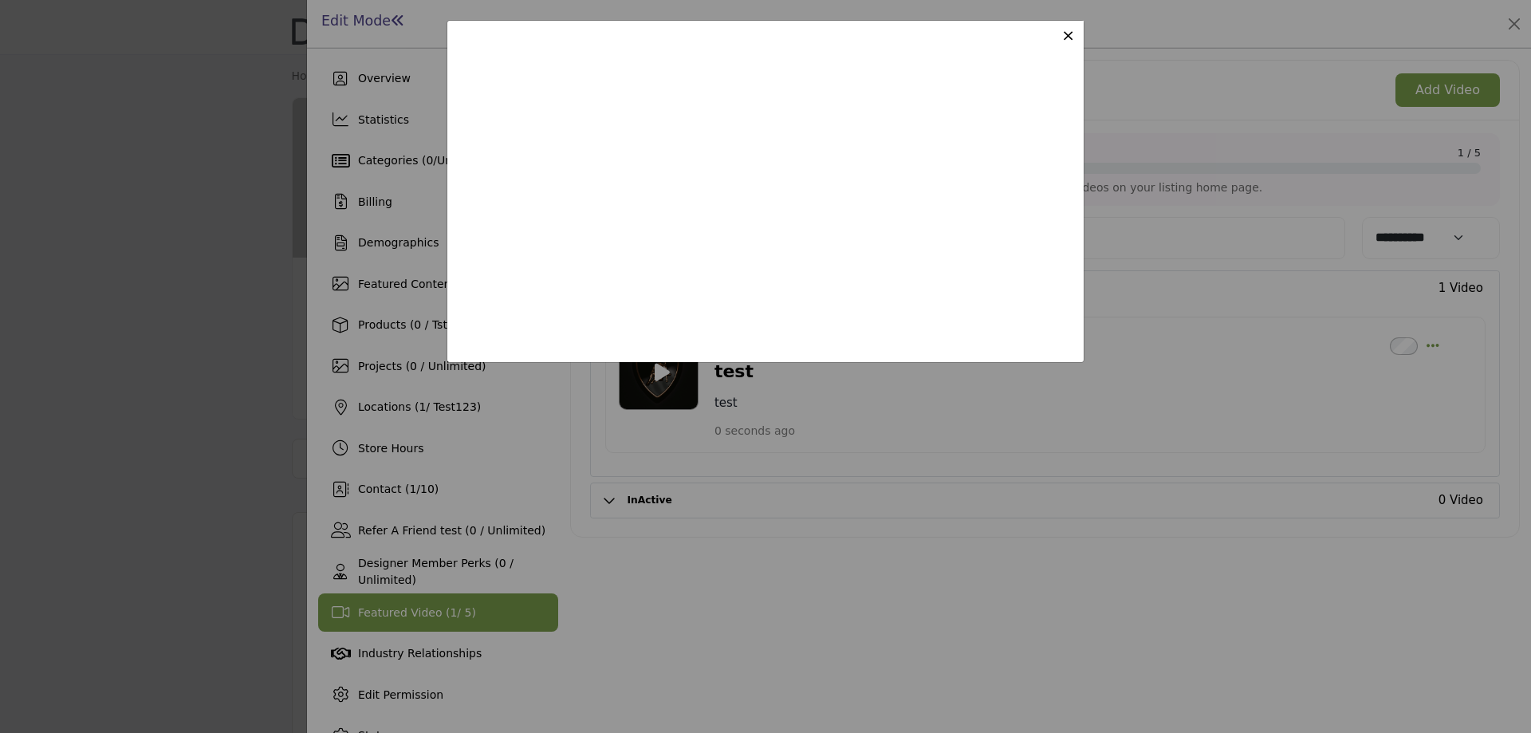
click at [1070, 37] on span "×" at bounding box center [1068, 35] width 14 height 19
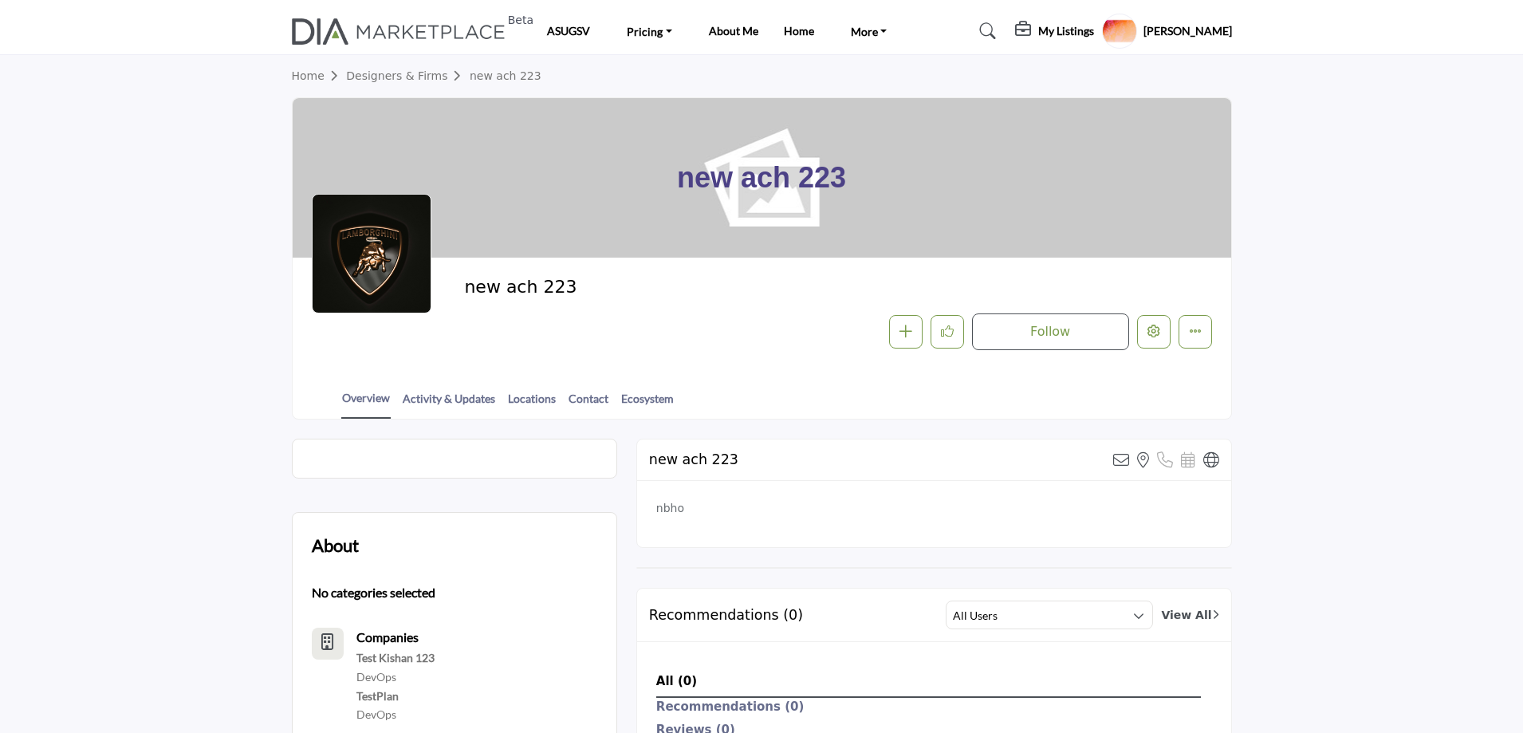
click at [103, 308] on div at bounding box center [765, 366] width 1531 height 733
click at [362, 398] on link "Overview" at bounding box center [365, 404] width 49 height 30
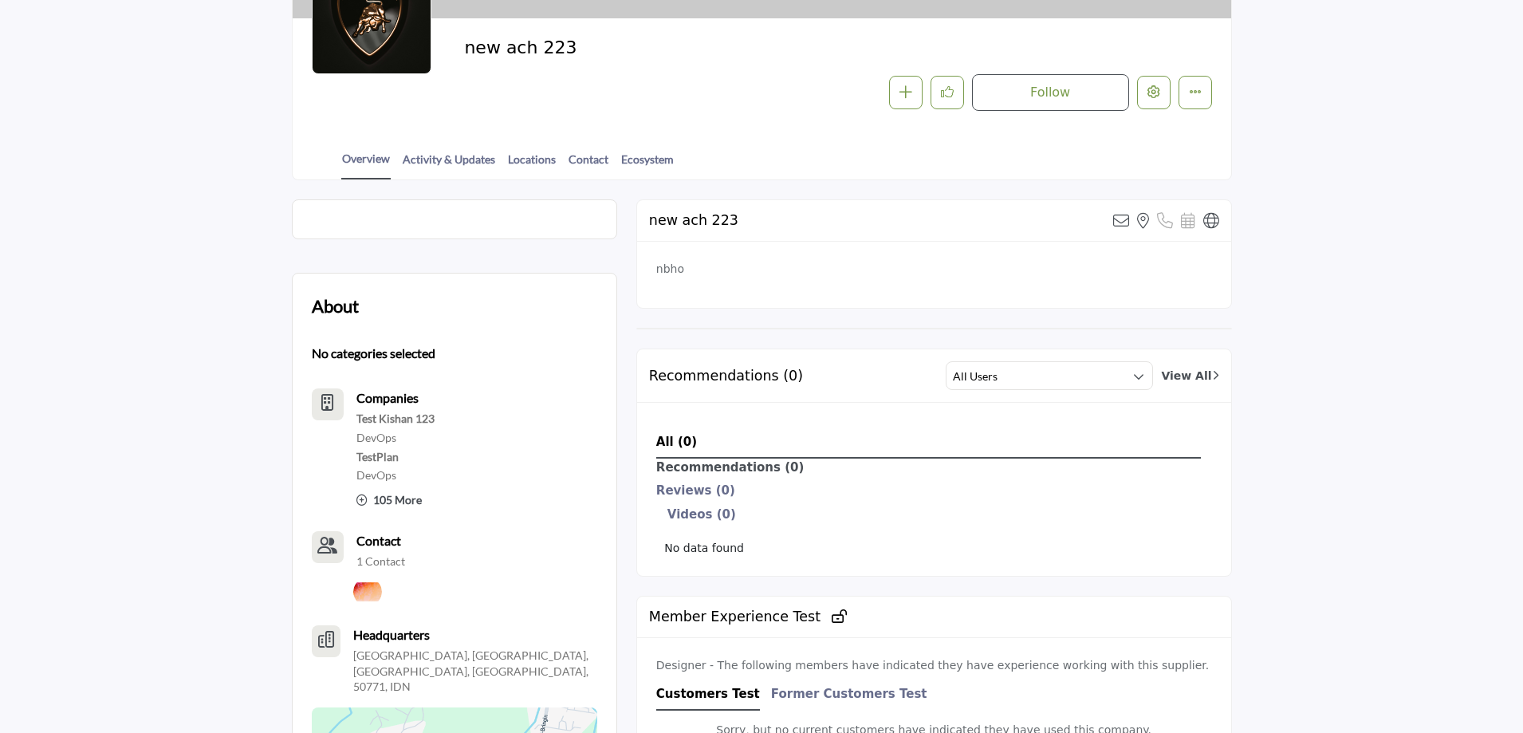
scroll to position [159, 0]
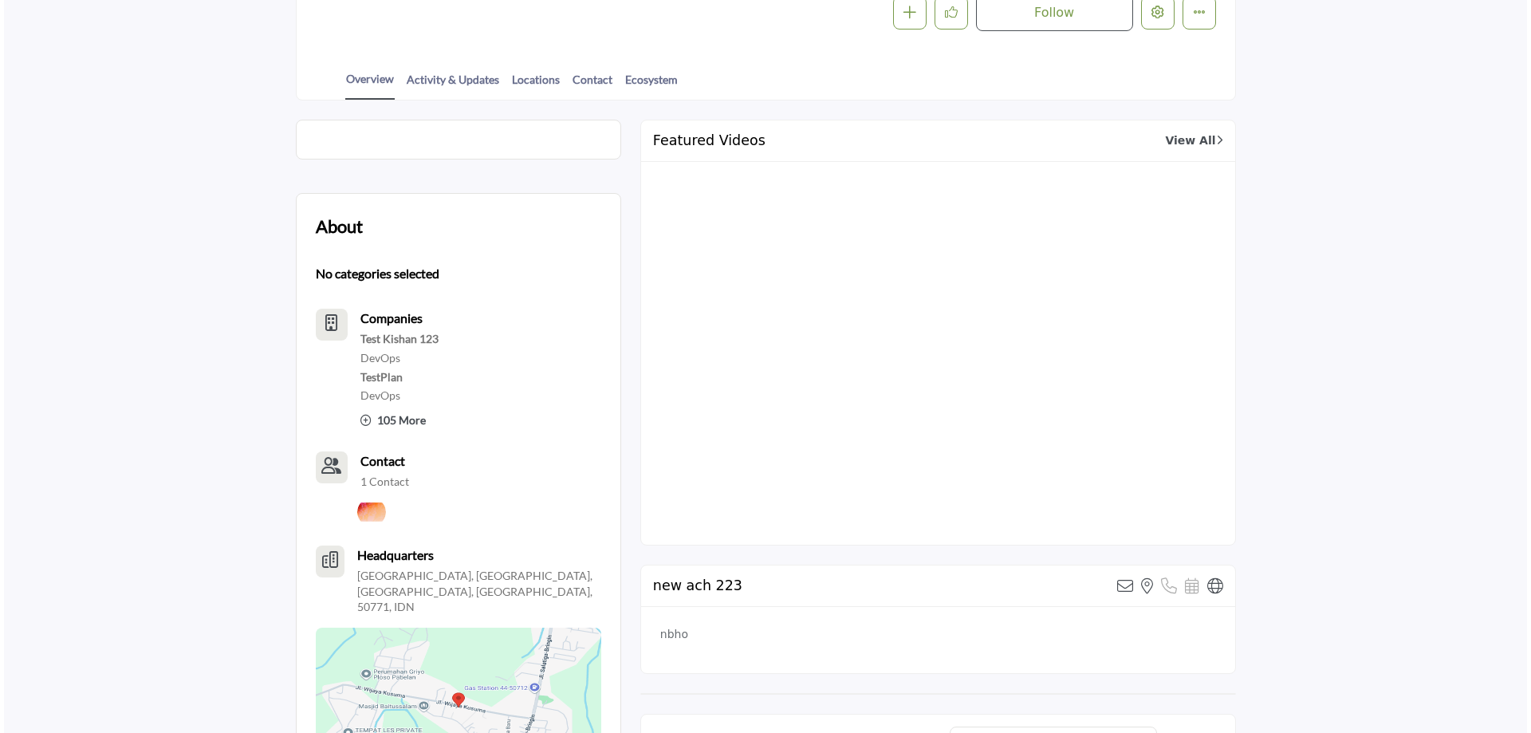
scroll to position [239, 0]
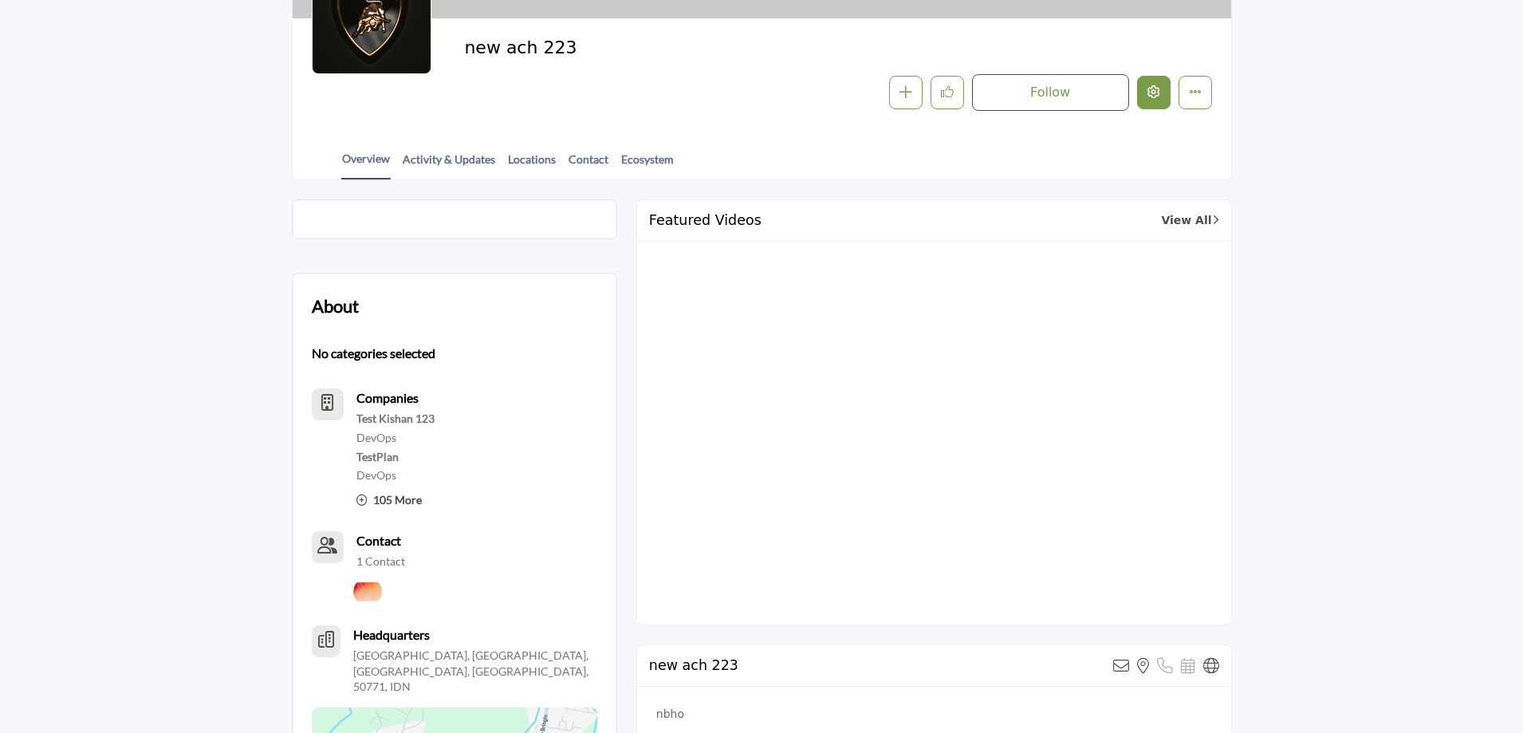
click at [1149, 89] on icon "Edit company" at bounding box center [1153, 91] width 13 height 13
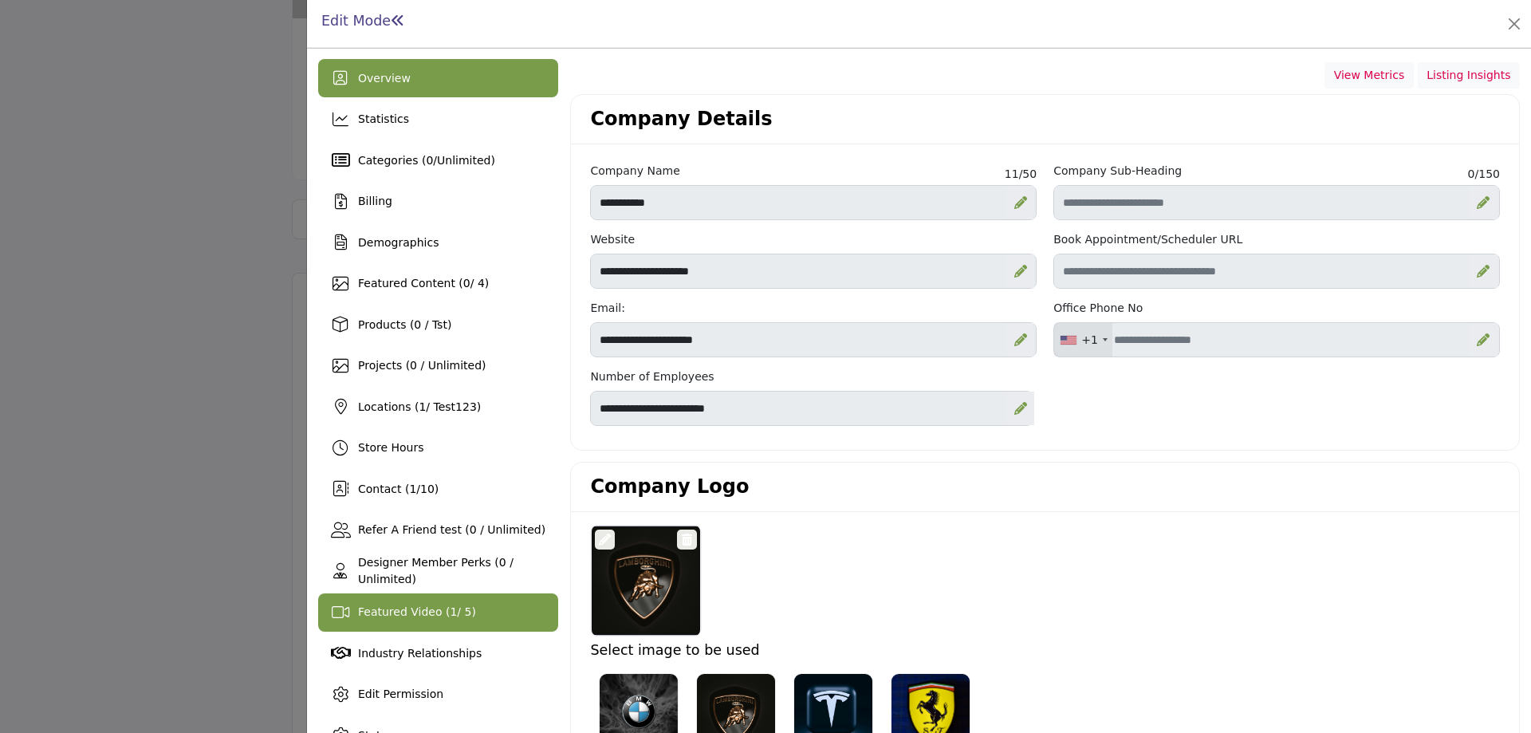
click at [407, 605] on span "Featured Video ( 1 / 5)" at bounding box center [417, 611] width 118 height 13
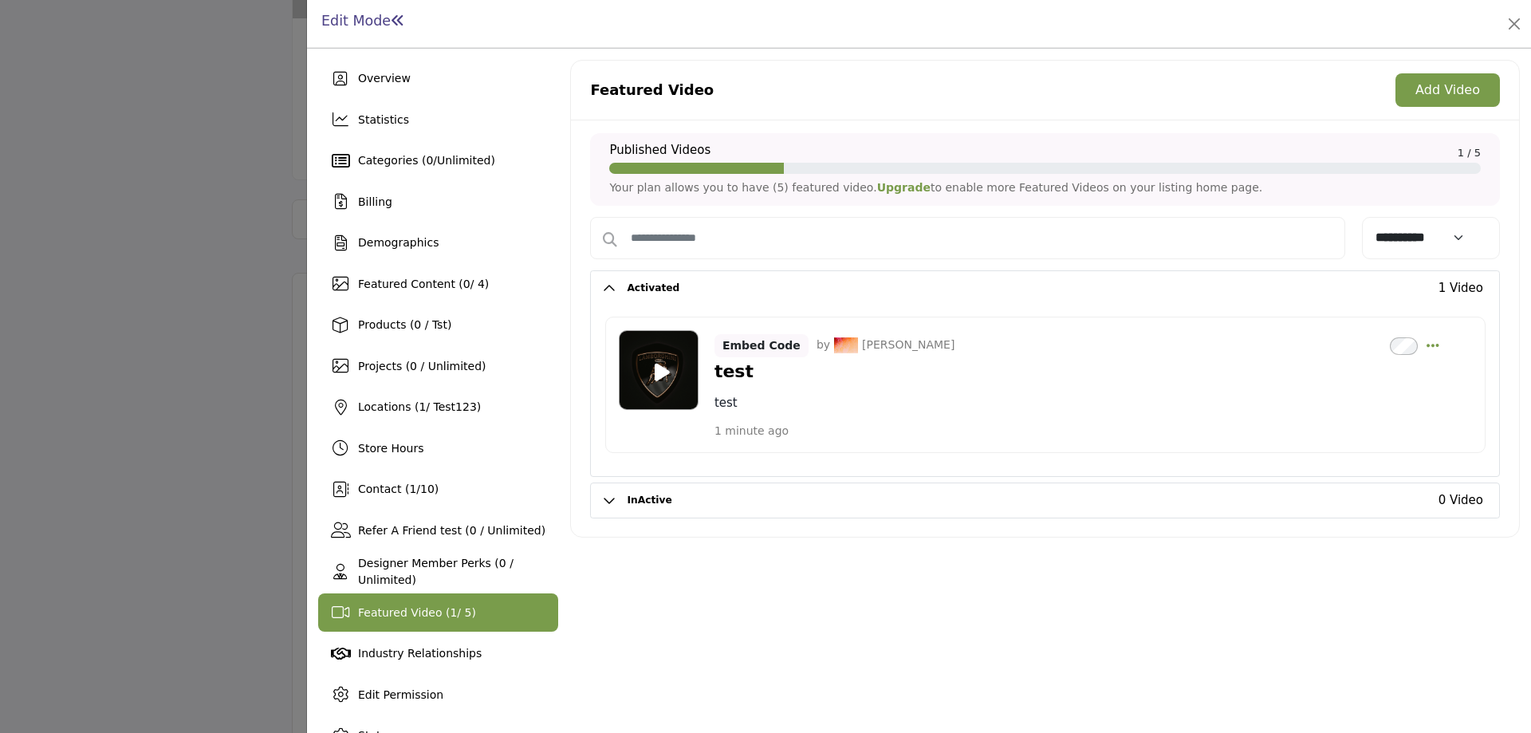
click at [661, 369] on icon at bounding box center [662, 372] width 15 height 20
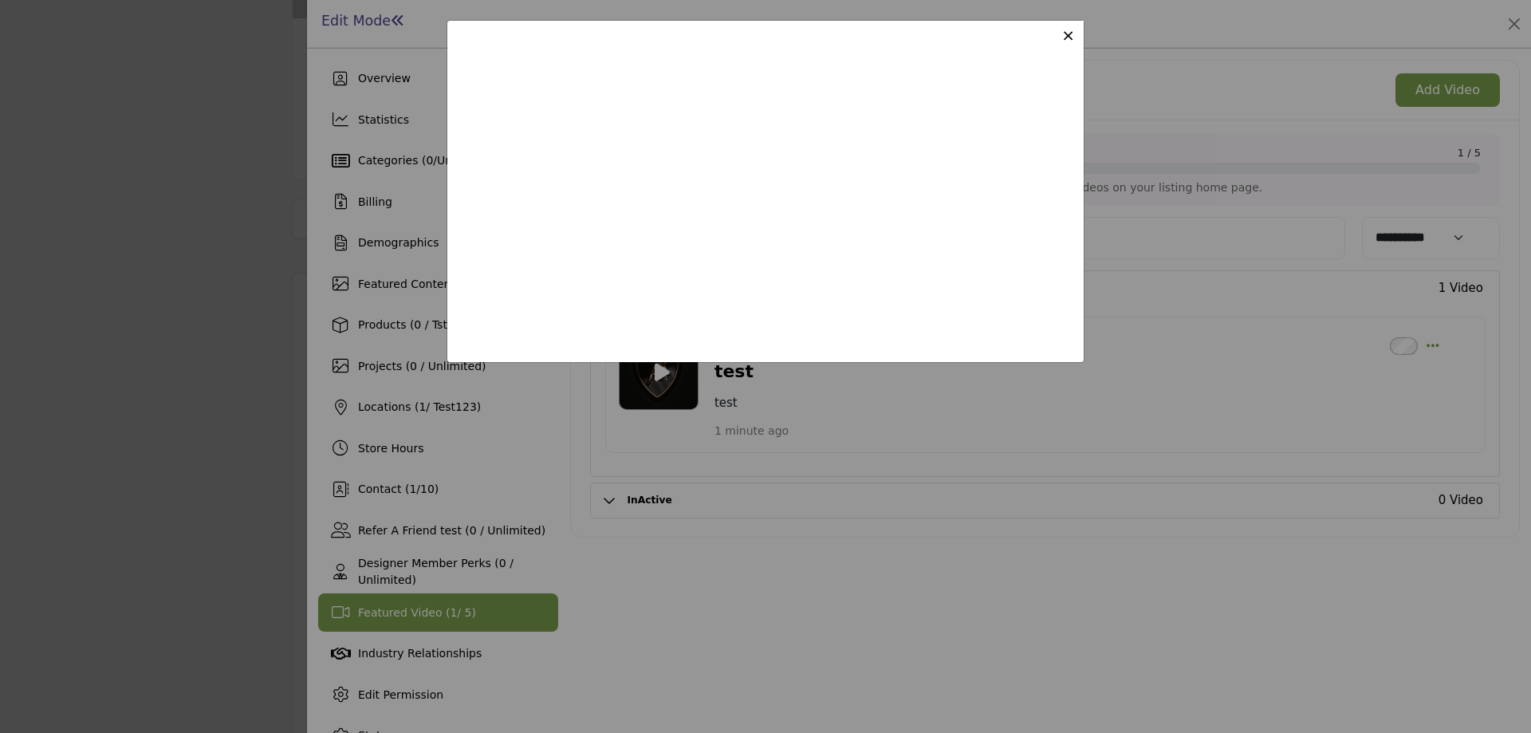
click at [1072, 36] on span "×" at bounding box center [1068, 35] width 14 height 19
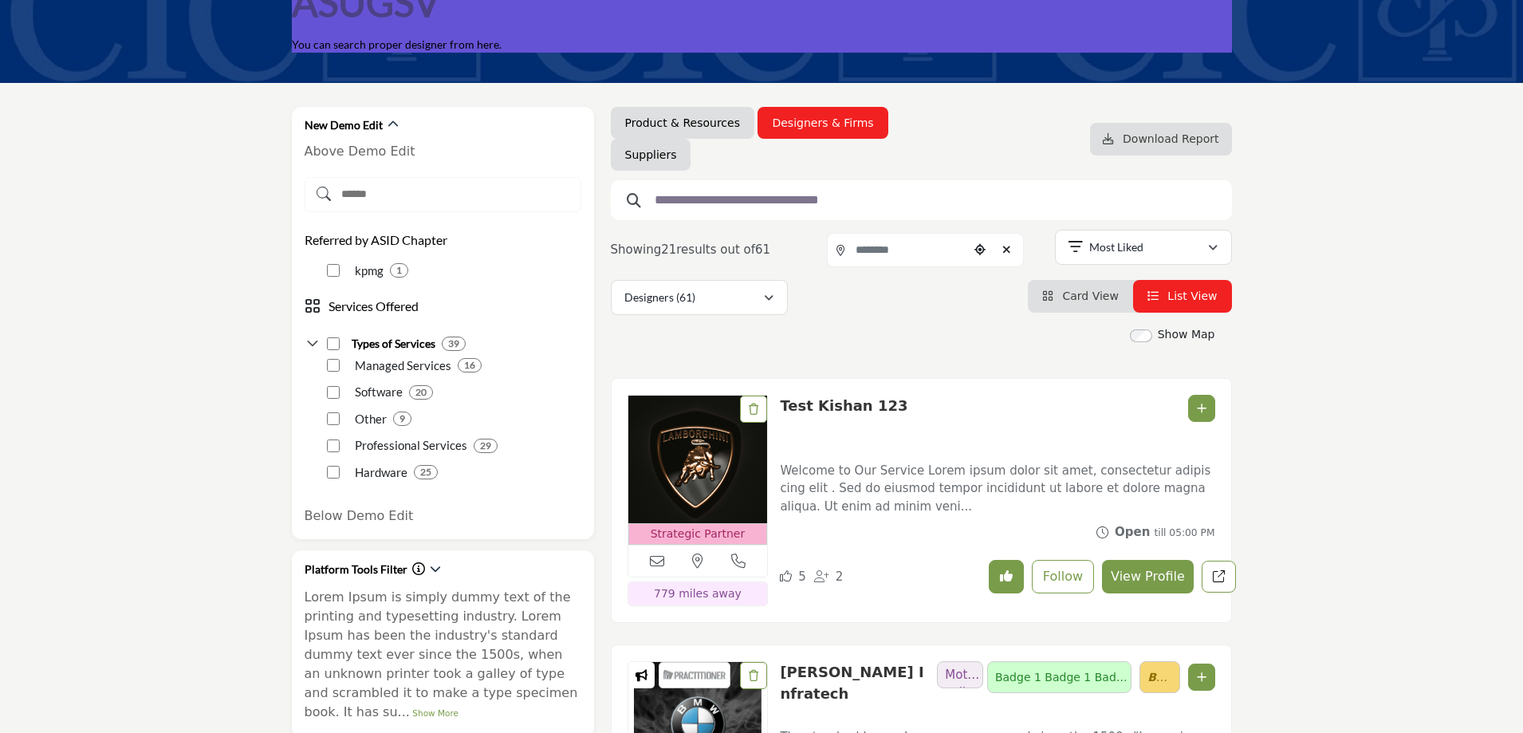
scroll to position [159, 0]
